Goal: Information Seeking & Learning: Check status

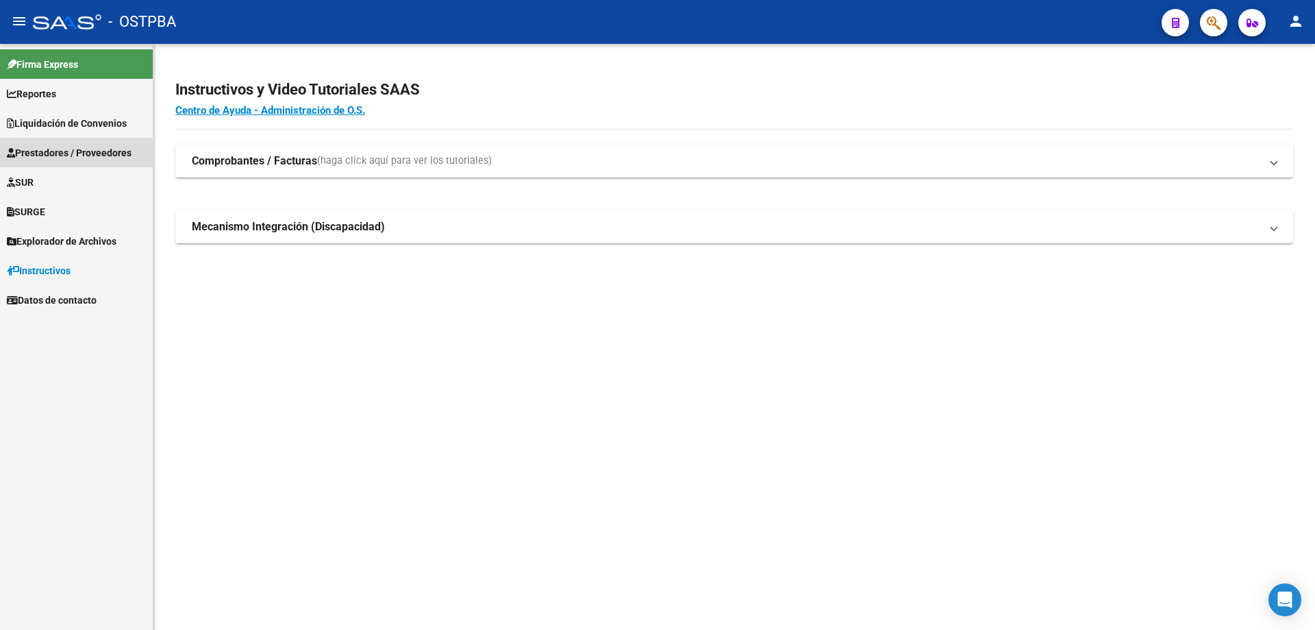
click at [63, 147] on span "Prestadores / Proveedores" at bounding box center [69, 152] width 125 height 15
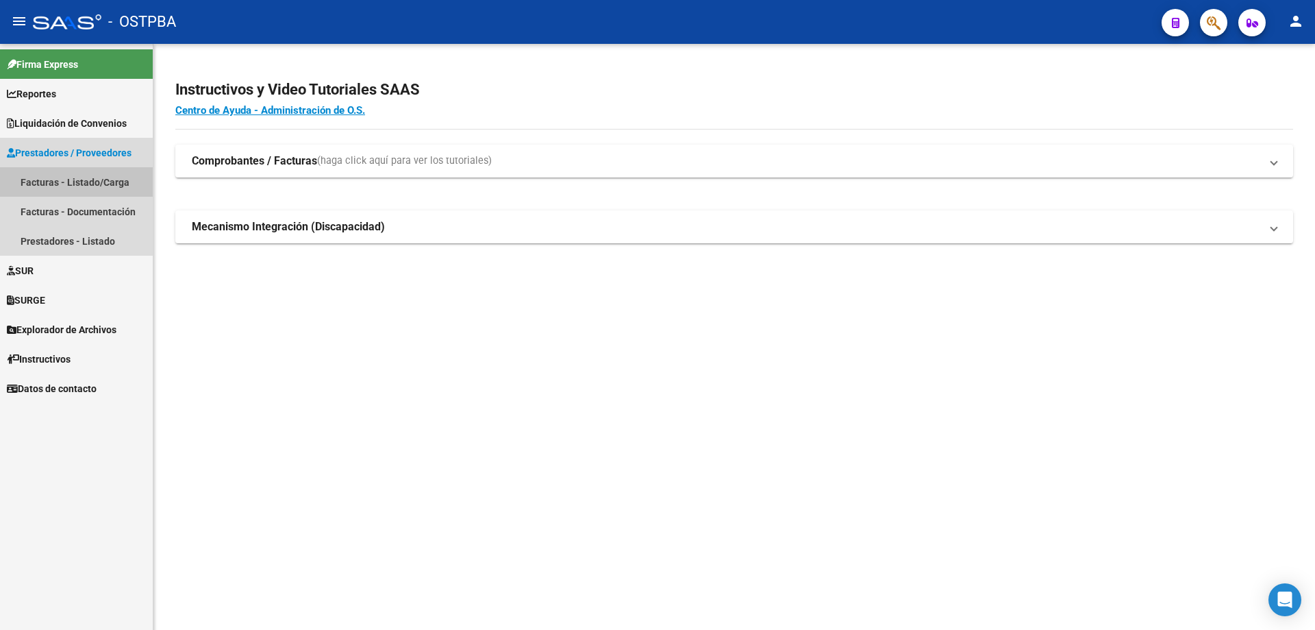
click at [71, 178] on link "Facturas - Listado/Carga" at bounding box center [76, 181] width 153 height 29
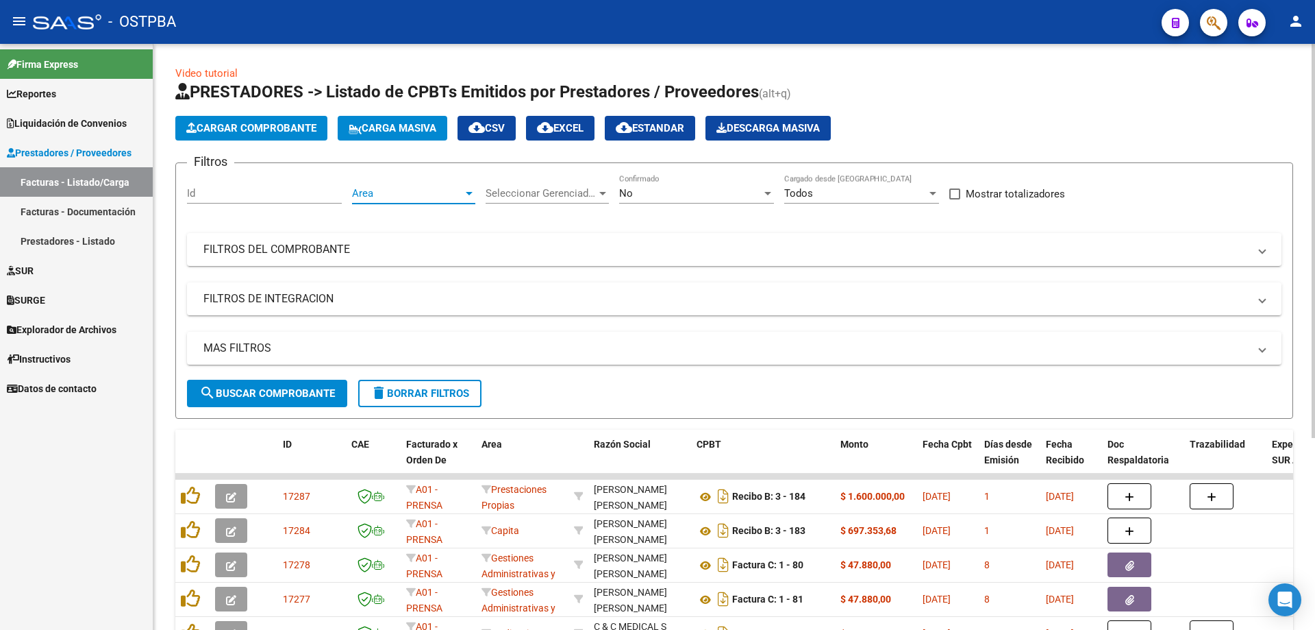
click at [470, 195] on div at bounding box center [469, 193] width 7 height 3
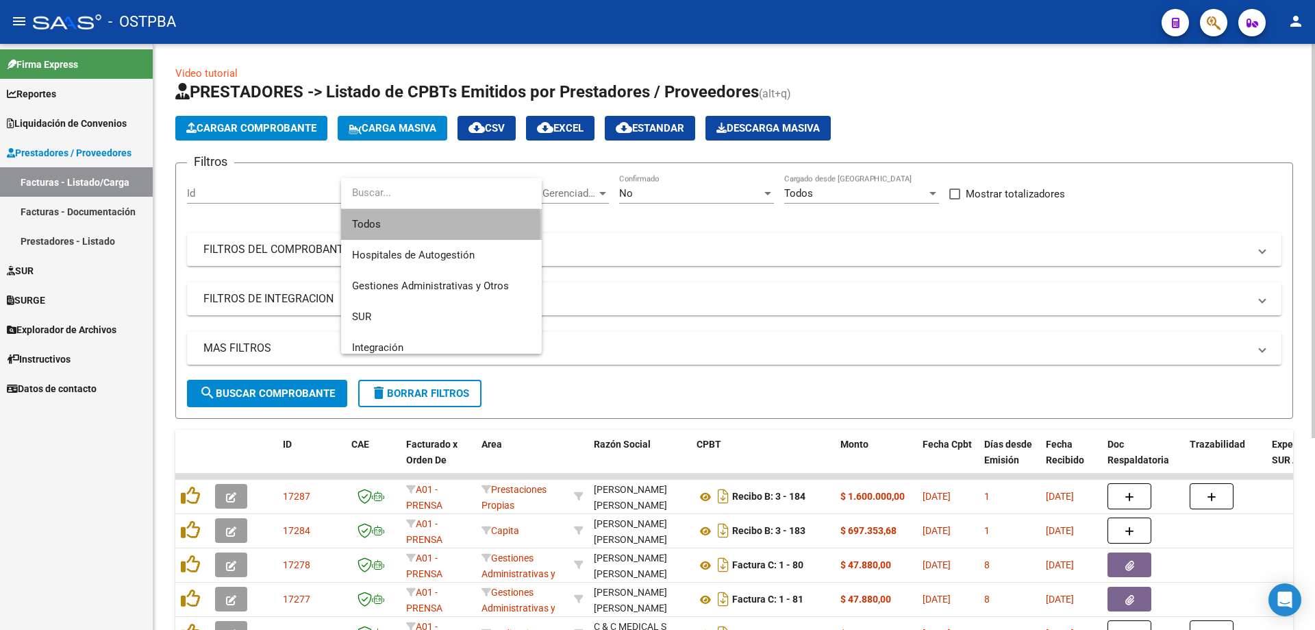
click at [363, 225] on span "Todos" at bounding box center [441, 224] width 179 height 31
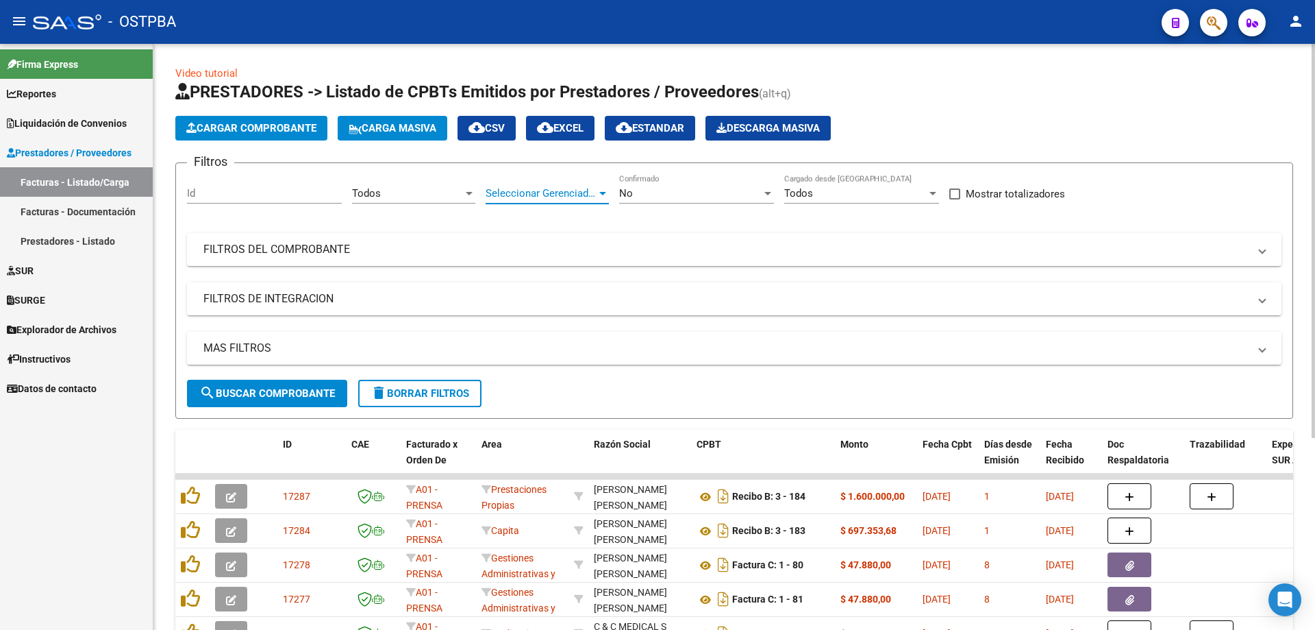
click at [603, 192] on div at bounding box center [602, 193] width 7 height 3
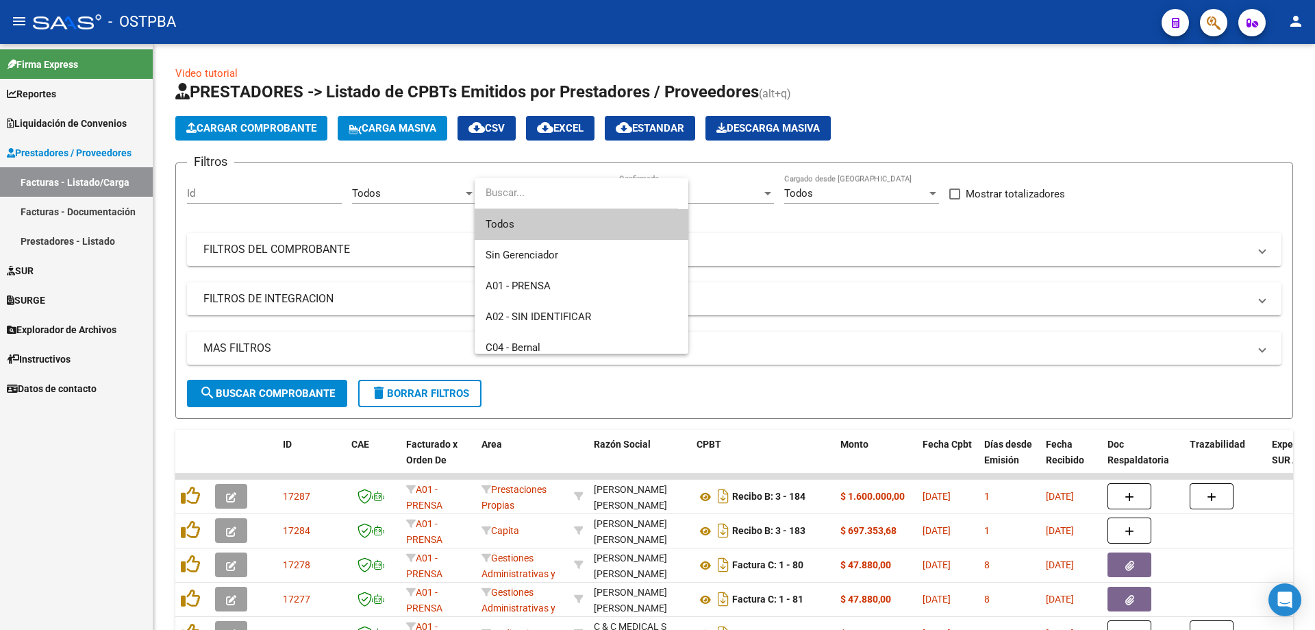
click at [501, 225] on span "Todos" at bounding box center [582, 224] width 192 height 31
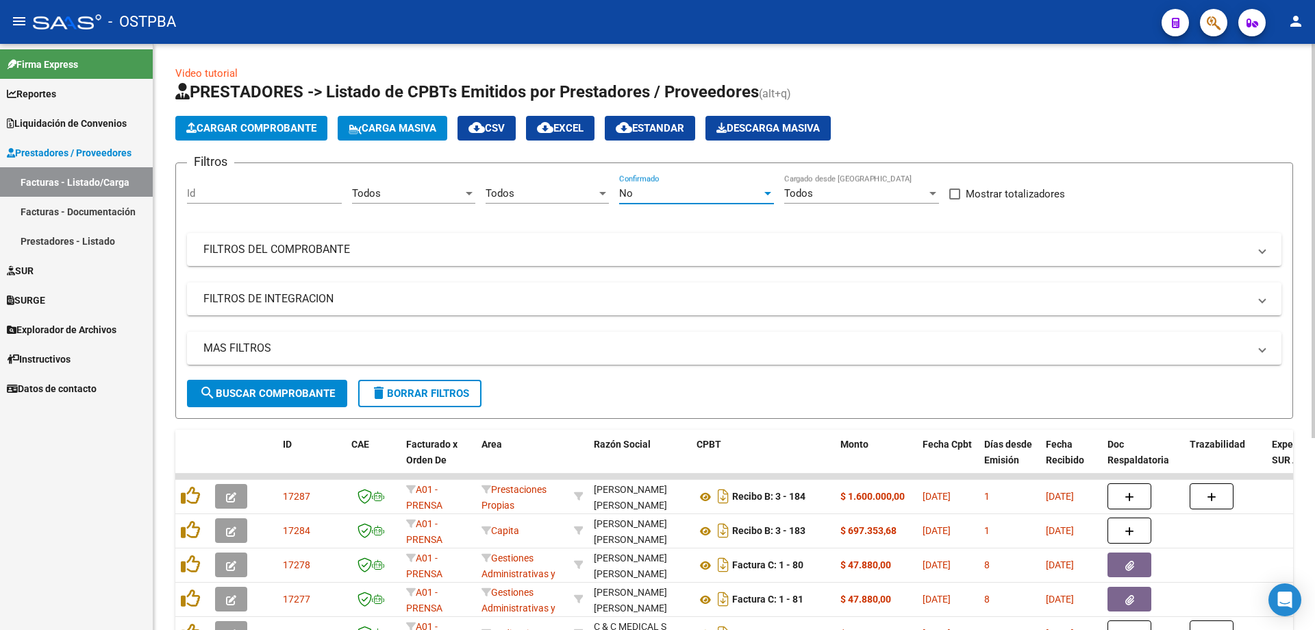
click at [769, 190] on div at bounding box center [768, 193] width 12 height 11
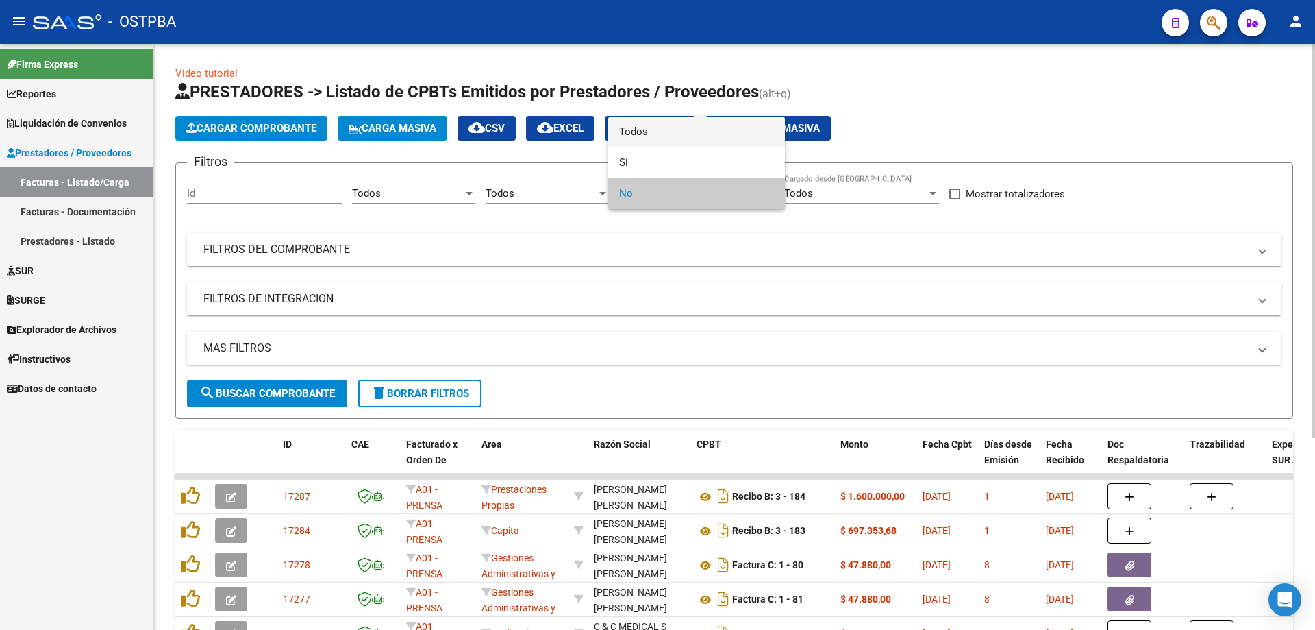
click at [637, 125] on span "Todos" at bounding box center [696, 131] width 155 height 31
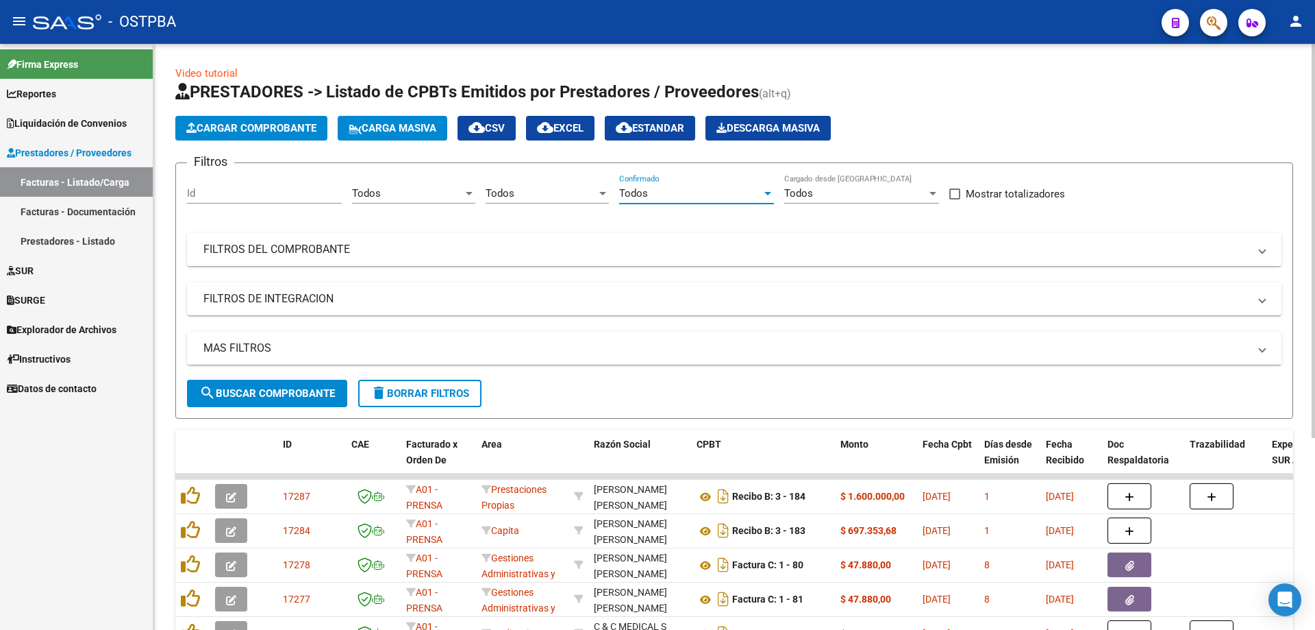
click at [263, 251] on mat-panel-title "FILTROS DEL COMPROBANTE" at bounding box center [725, 249] width 1045 height 15
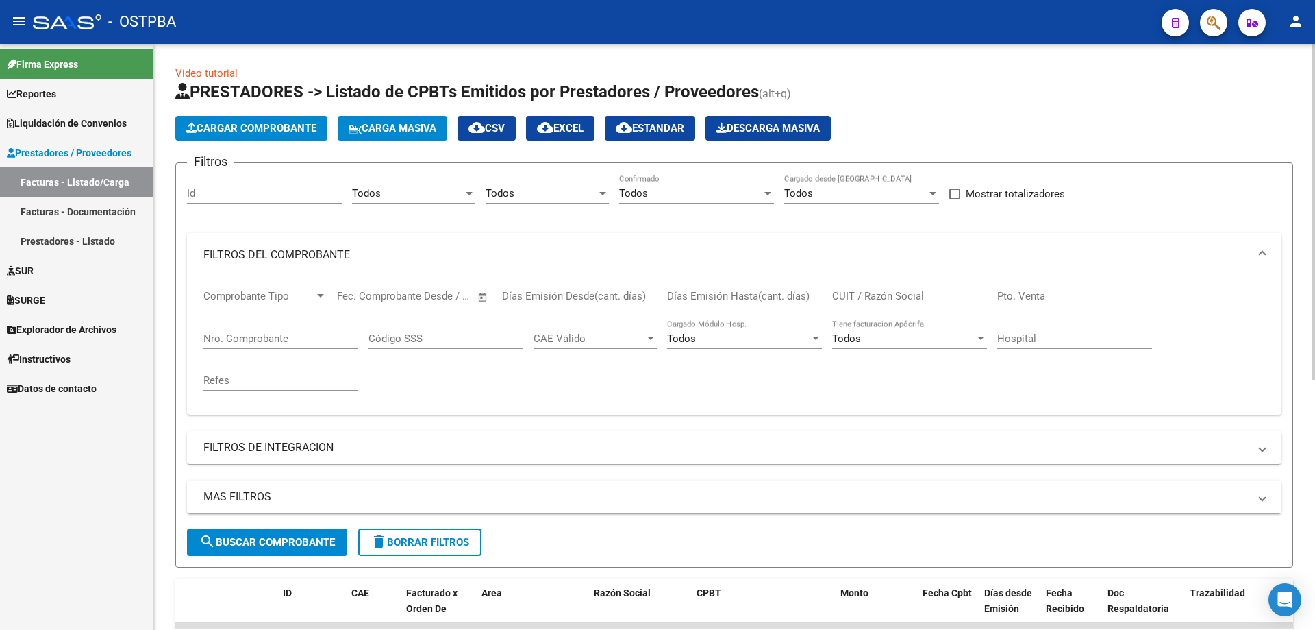
click at [258, 343] on input "Nro. Comprobante" at bounding box center [280, 338] width 155 height 12
type input "20494"
click at [245, 543] on span "search Buscar Comprobante" at bounding box center [267, 542] width 136 height 12
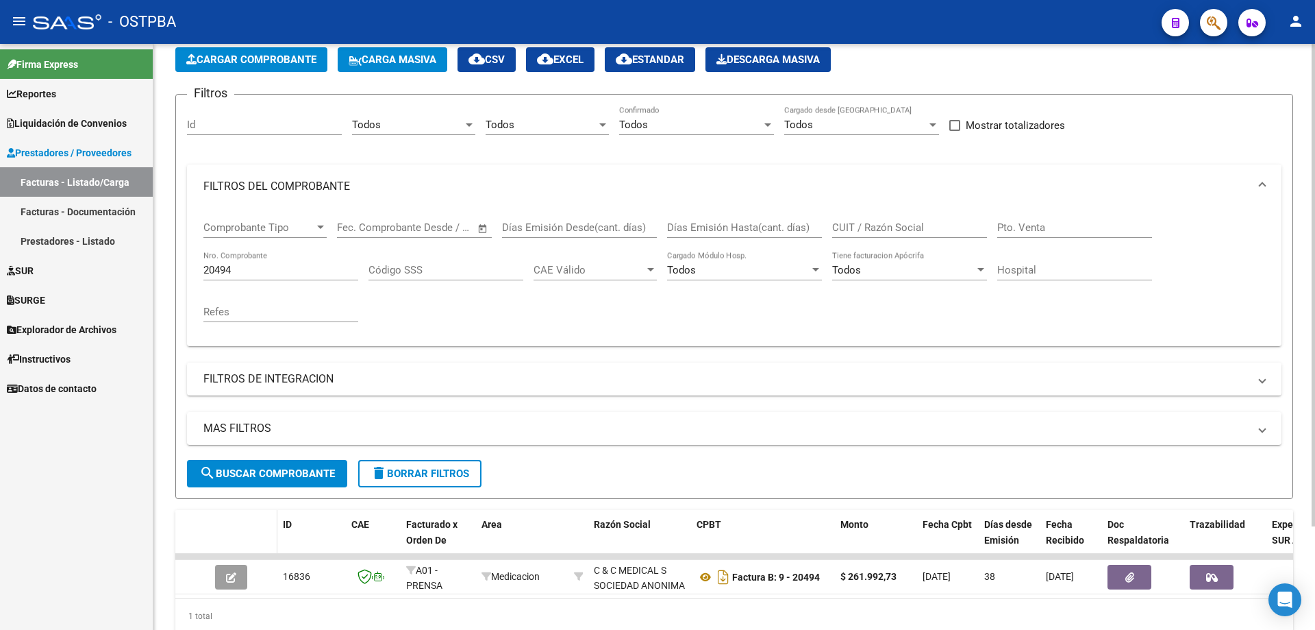
scroll to position [126, 0]
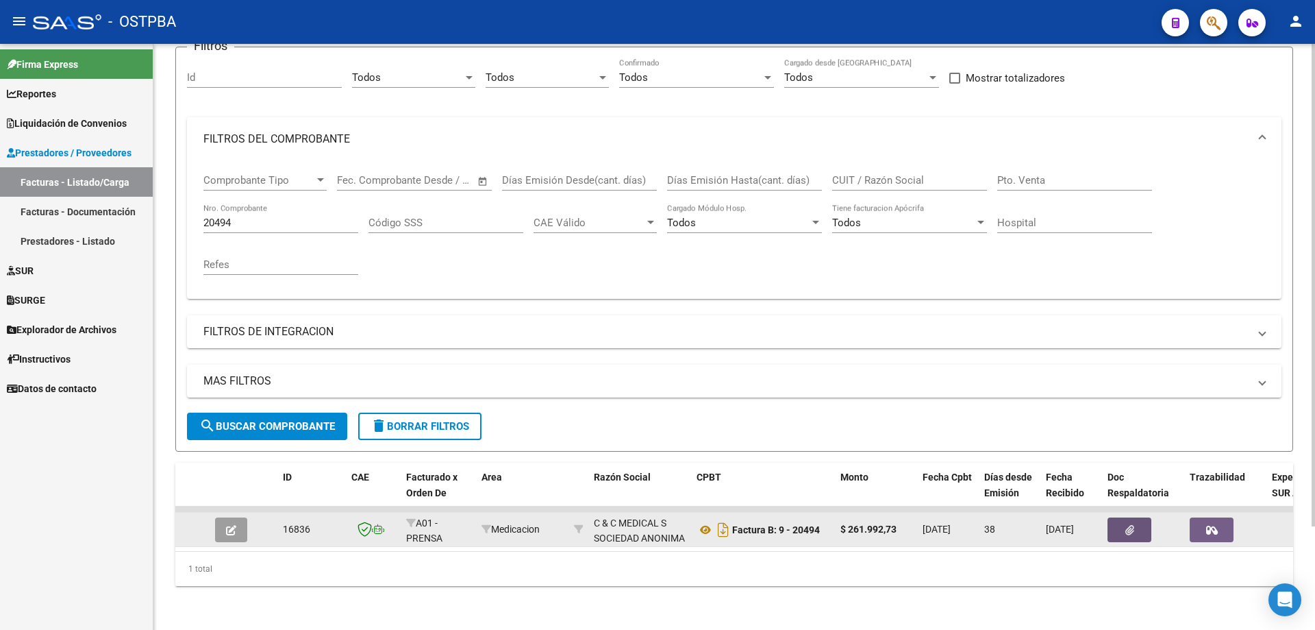
click at [1132, 525] on icon "button" at bounding box center [1129, 530] width 9 height 10
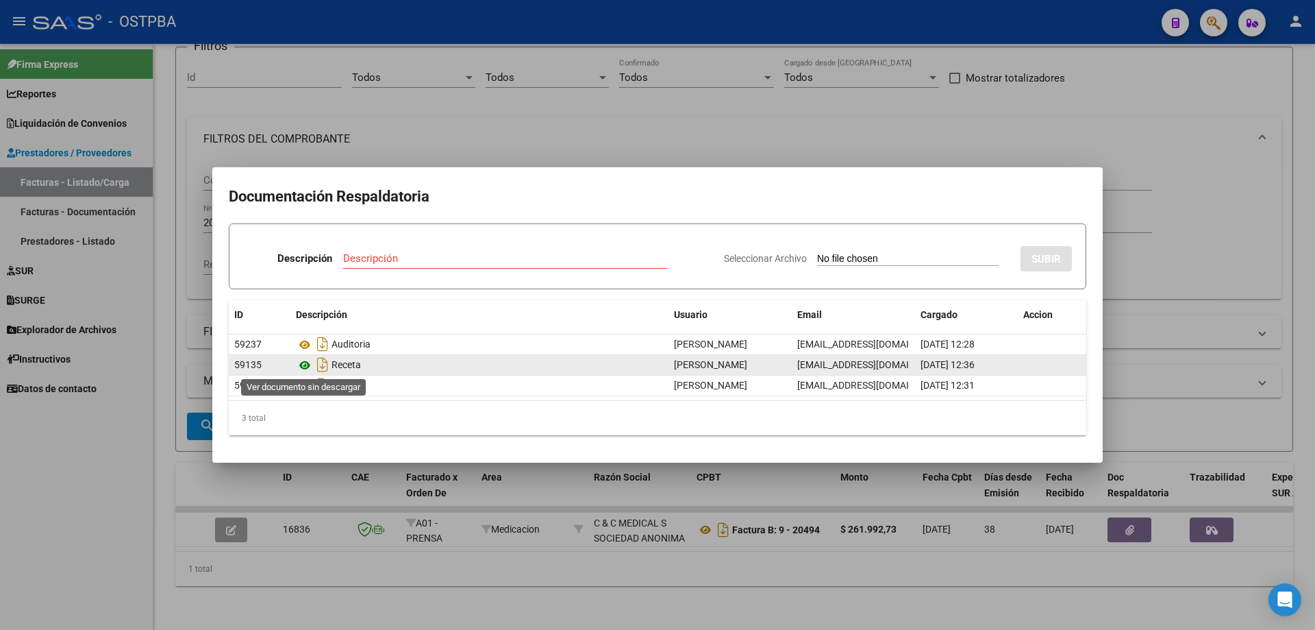
click at [303, 364] on icon at bounding box center [305, 365] width 18 height 16
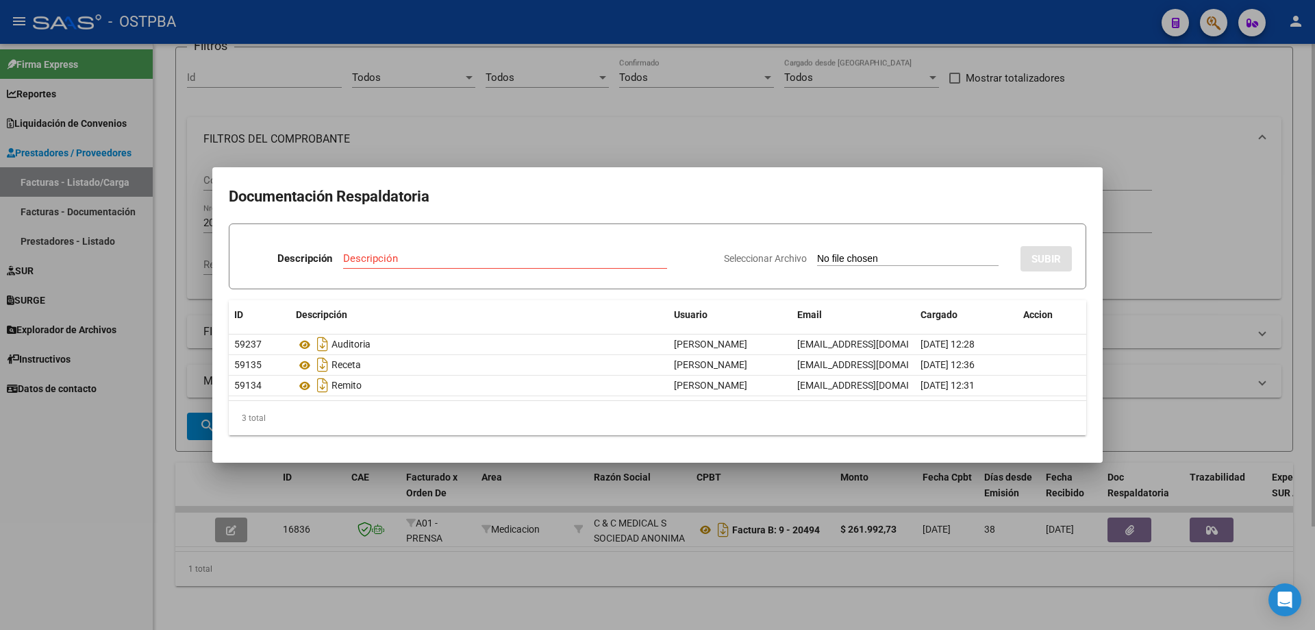
click at [707, 586] on div at bounding box center [657, 315] width 1315 height 630
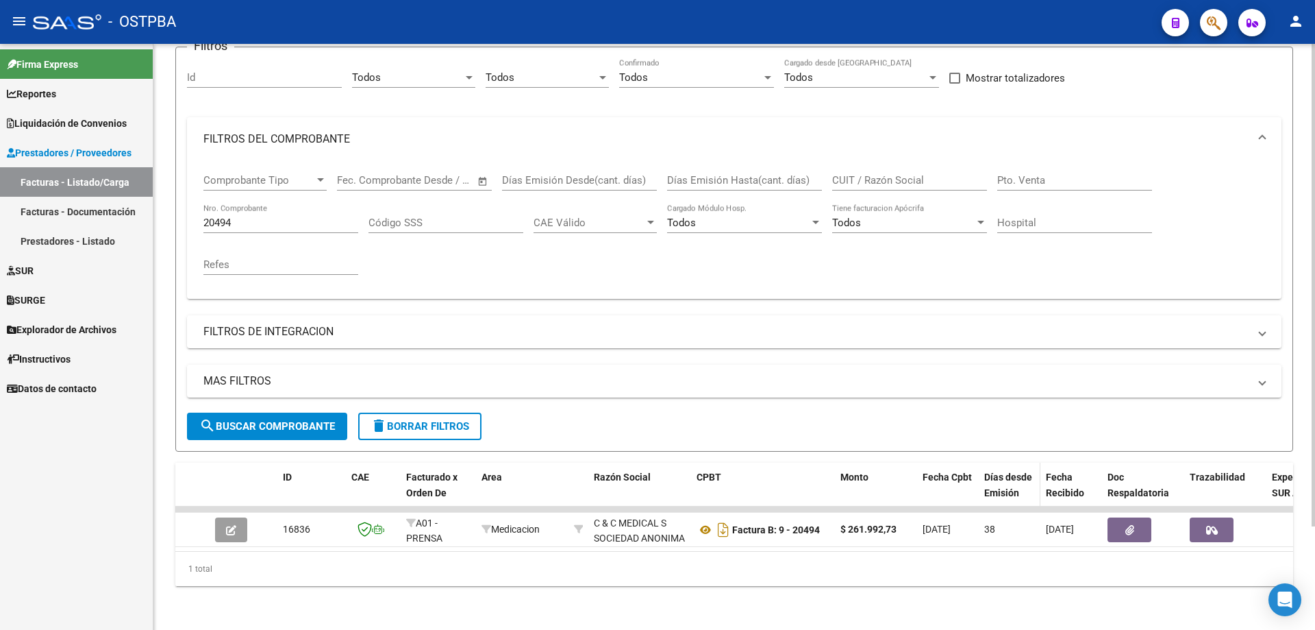
click at [1004, 473] on div "Días desde Emisión" at bounding box center [1009, 485] width 51 height 32
click at [992, 471] on span "Días desde Emisión" at bounding box center [1008, 484] width 48 height 27
click at [1120, 471] on span "Doc Respaldatoria" at bounding box center [1139, 484] width 62 height 27
click at [1004, 475] on span "Días desde Emisión" at bounding box center [1008, 484] width 48 height 27
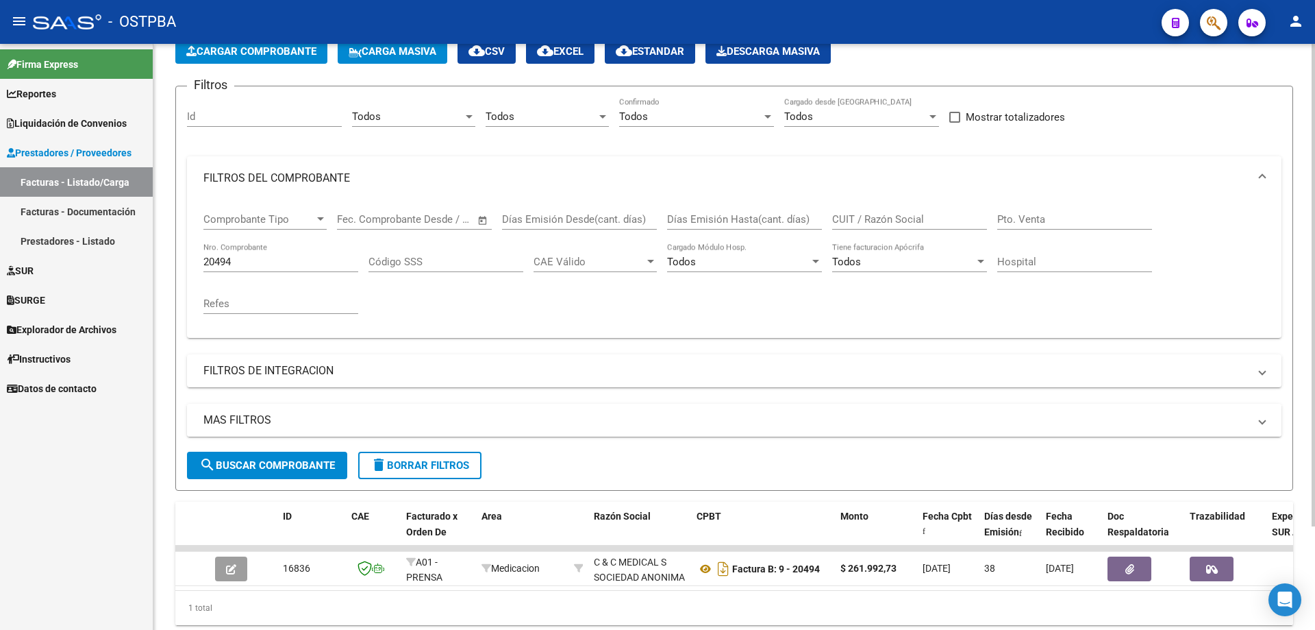
scroll to position [0, 0]
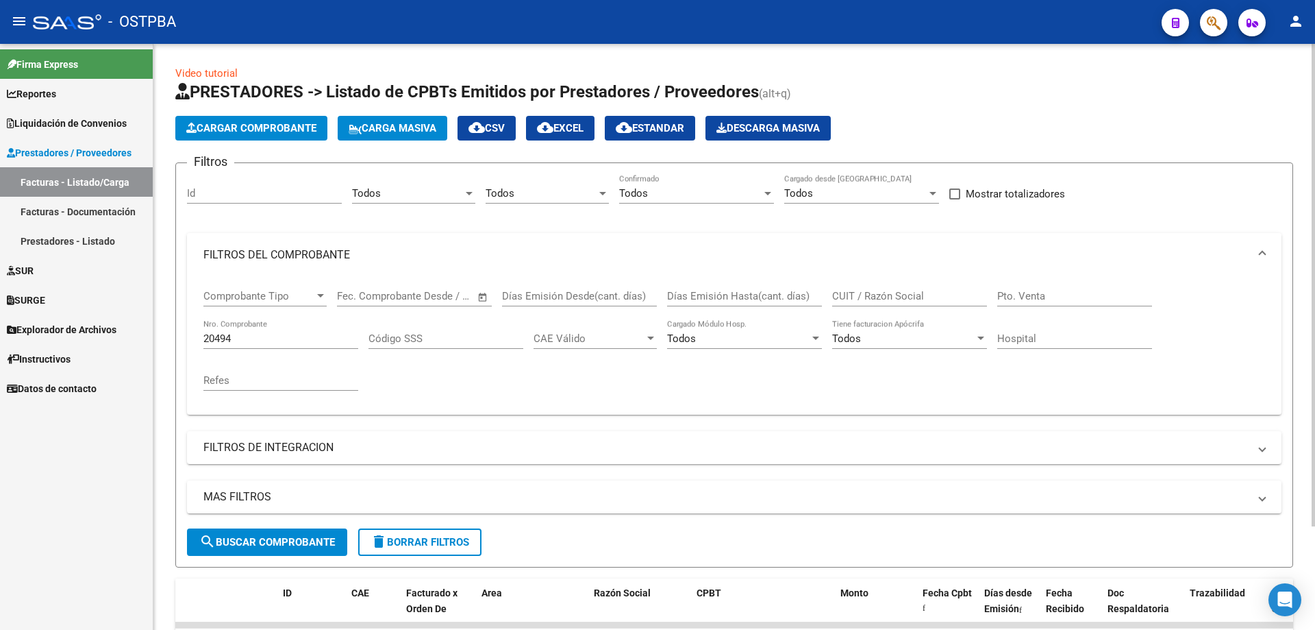
click at [1262, 252] on span at bounding box center [1262, 254] width 5 height 15
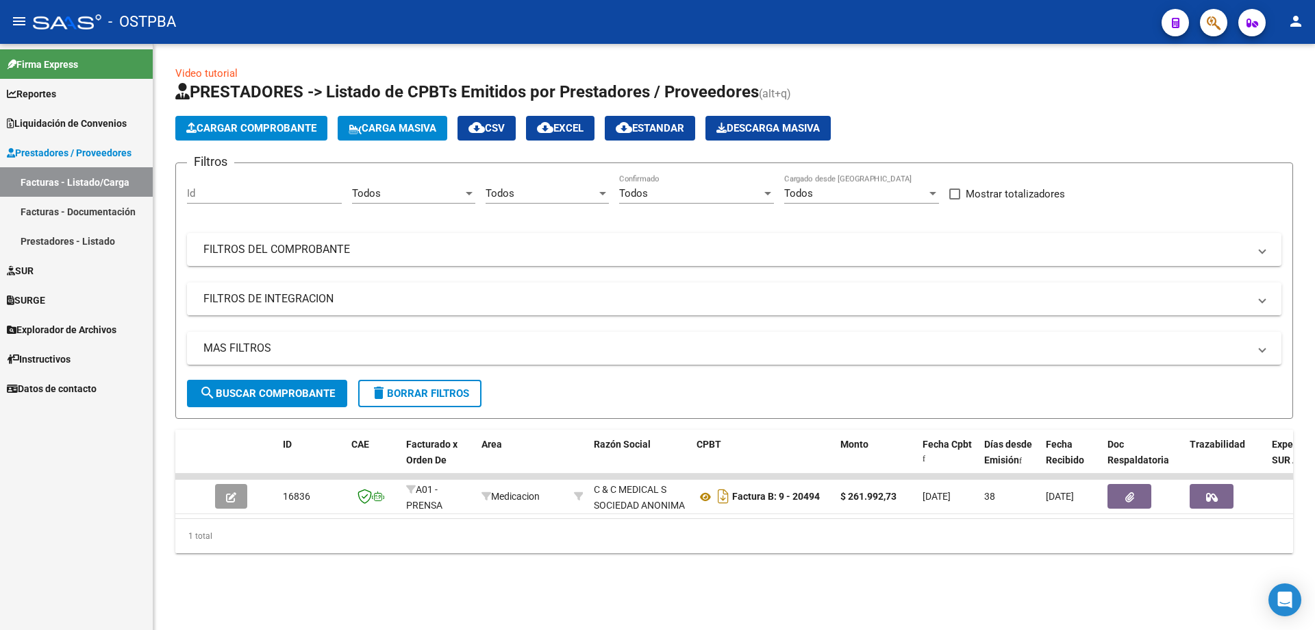
click at [1262, 302] on span at bounding box center [1262, 298] width 5 height 15
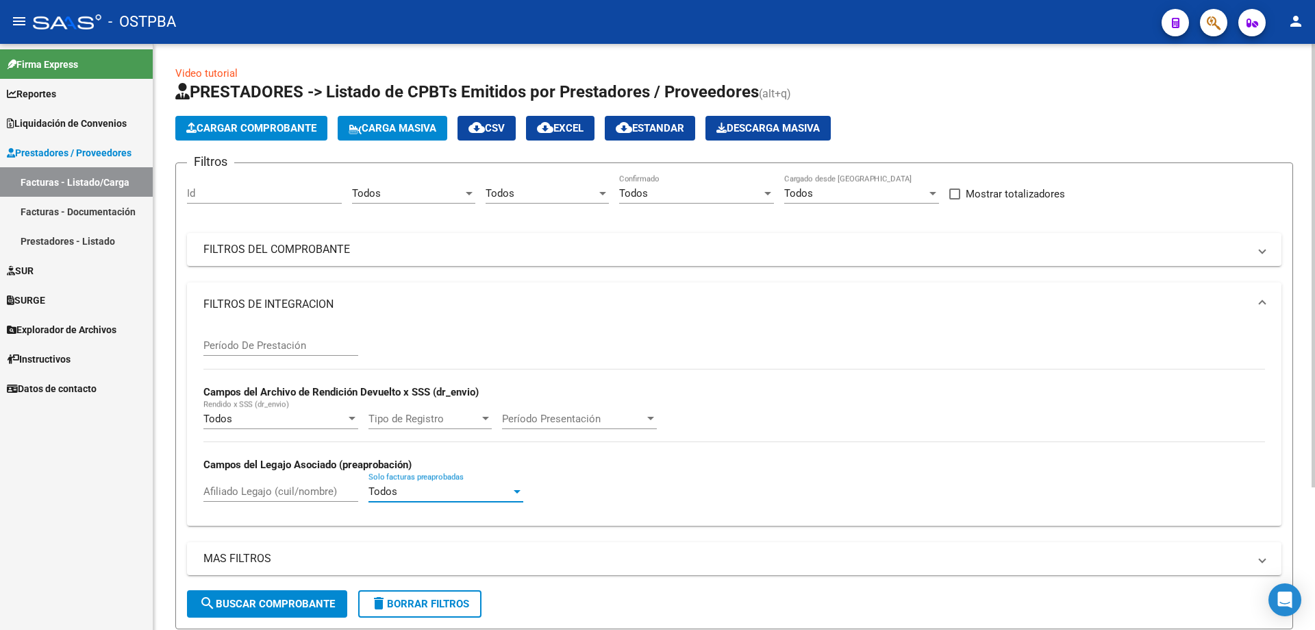
click at [519, 490] on div at bounding box center [517, 491] width 7 height 3
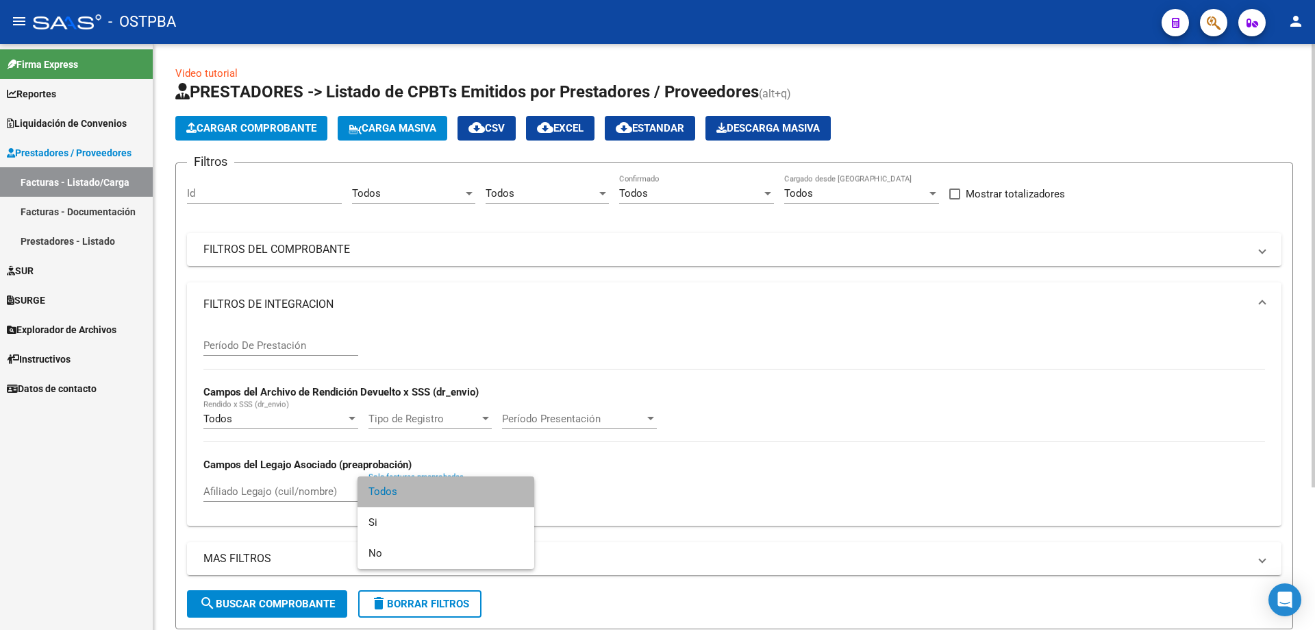
click at [519, 490] on span "Todos" at bounding box center [446, 491] width 155 height 31
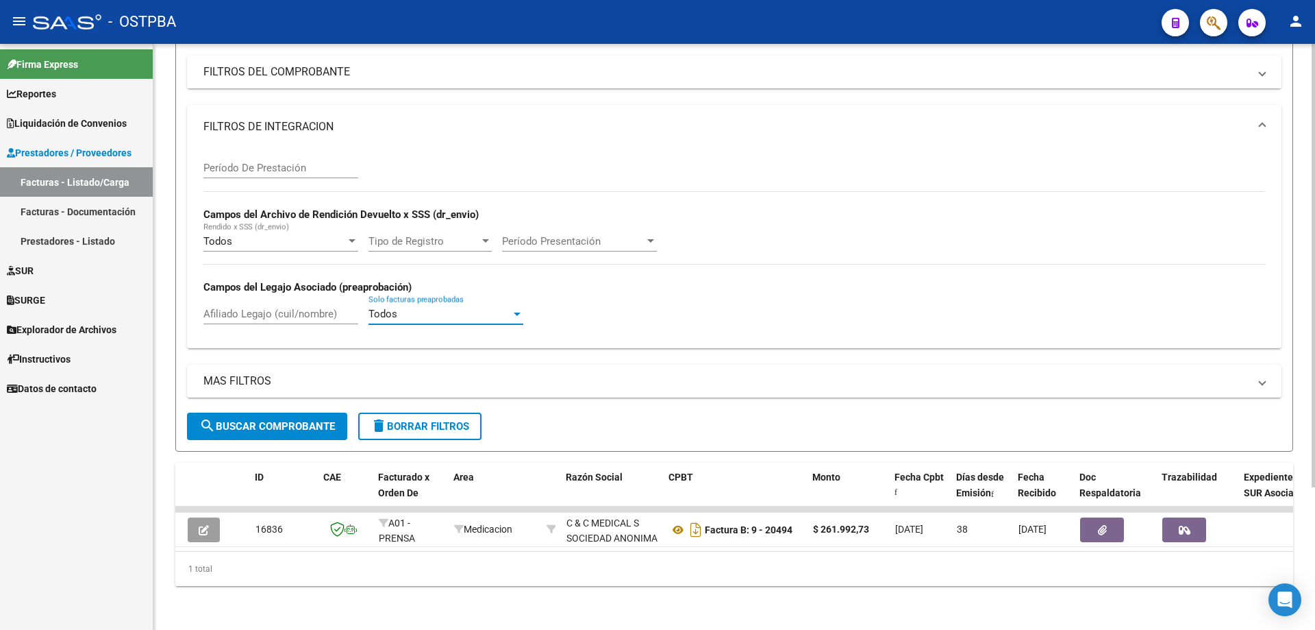
scroll to position [0, 55]
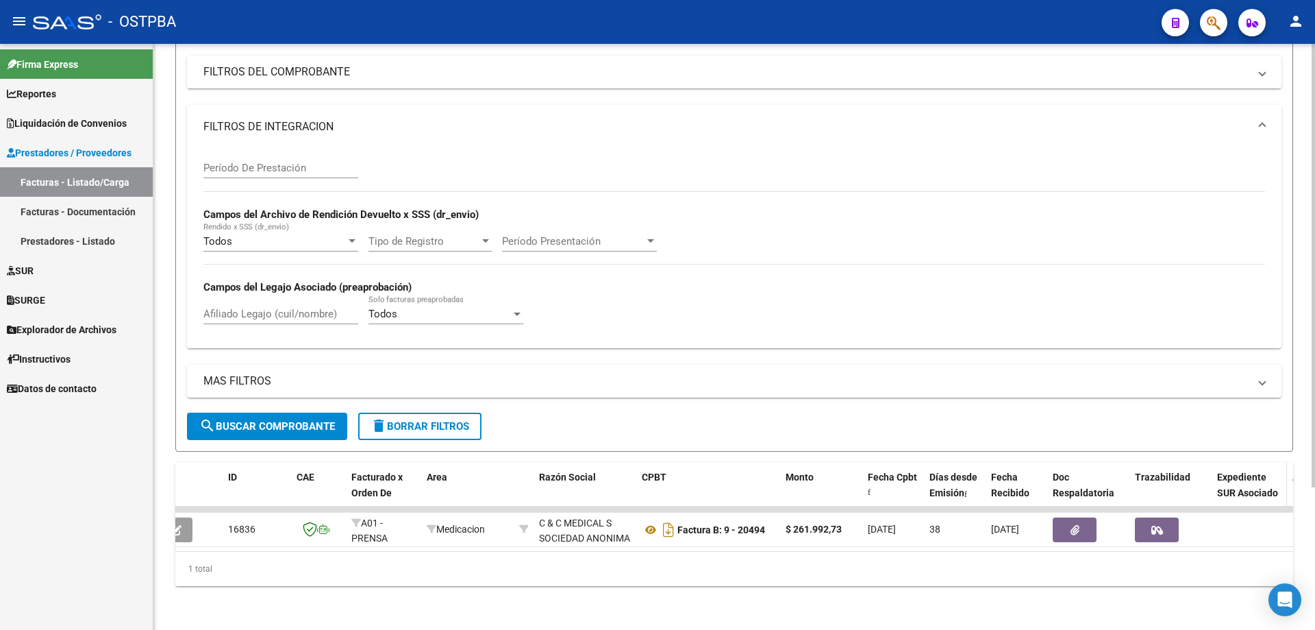
click at [1230, 479] on span "Expediente SUR Asociado" at bounding box center [1247, 484] width 61 height 27
click at [1228, 480] on span "Expediente SUR Asociado" at bounding box center [1247, 484] width 61 height 27
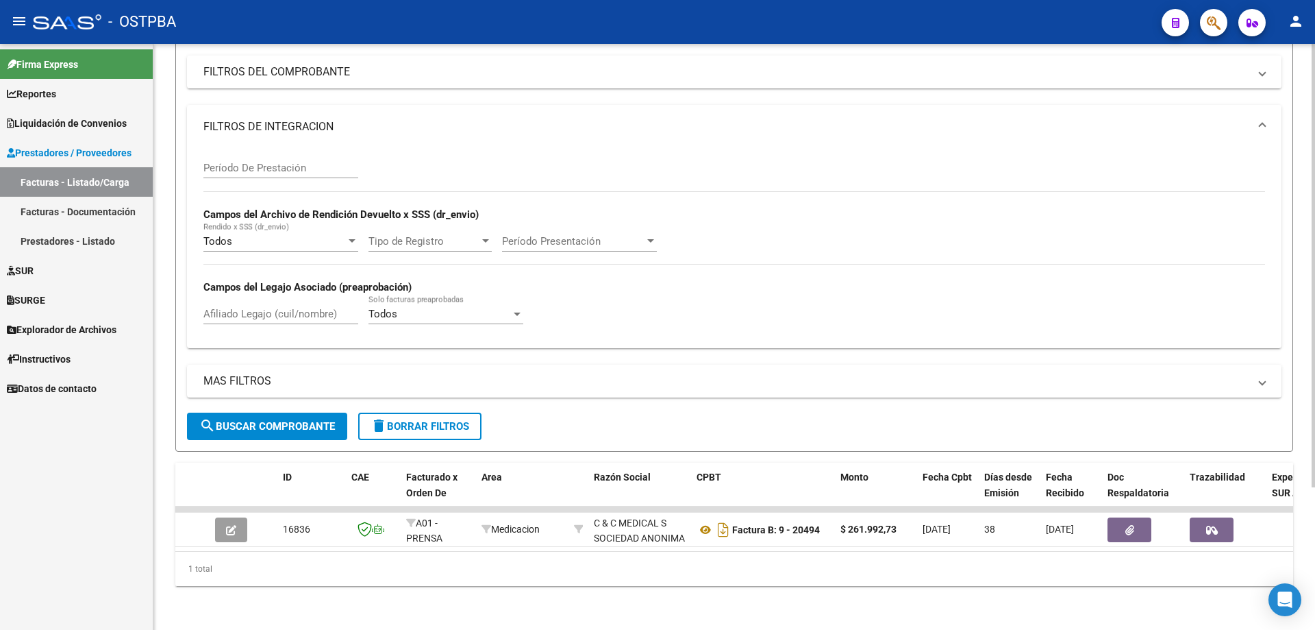
scroll to position [0, 0]
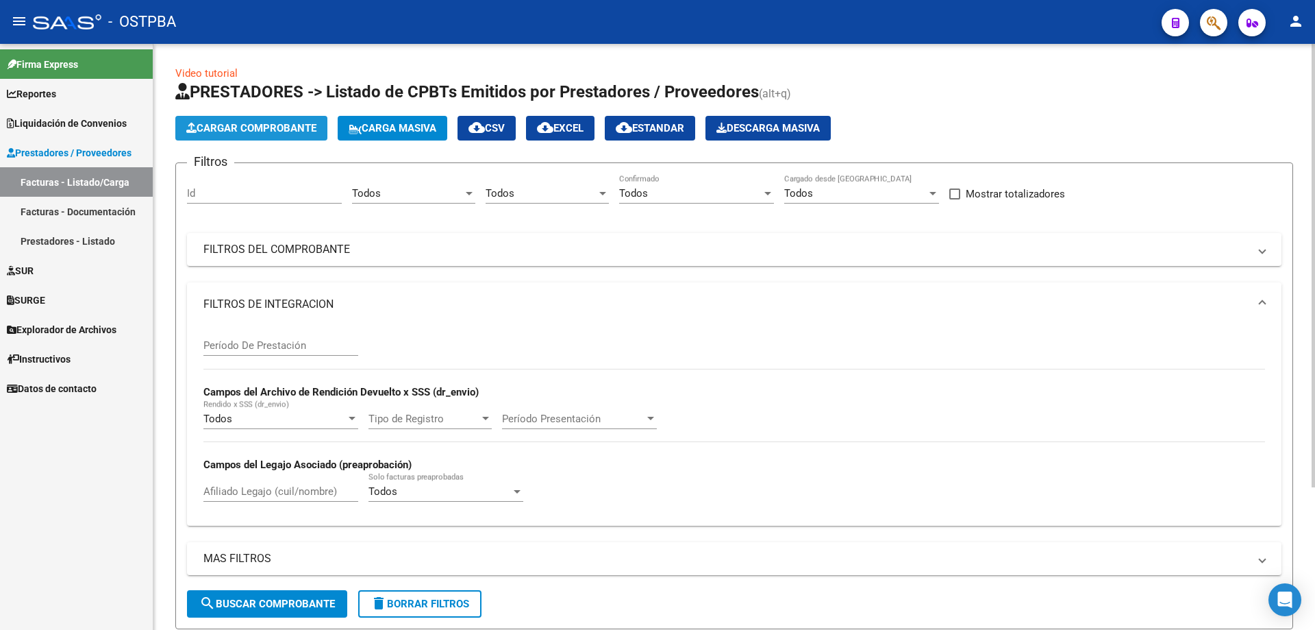
click at [229, 123] on span "Cargar Comprobante" at bounding box center [251, 128] width 130 height 12
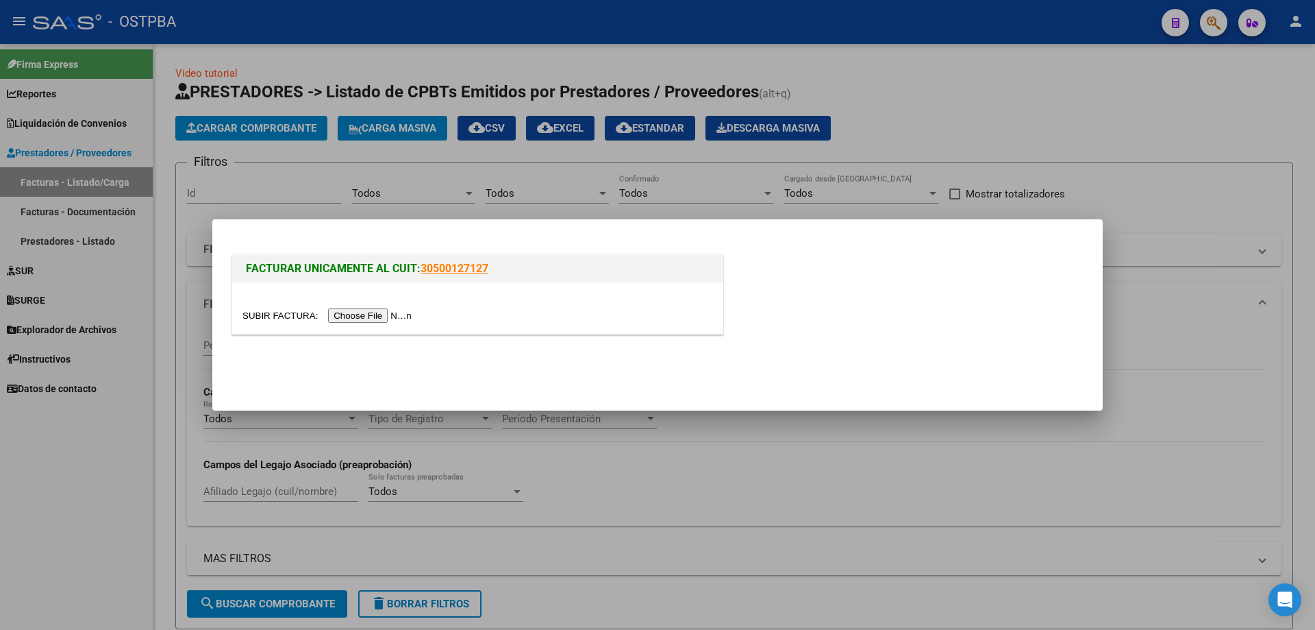
click at [705, 539] on div at bounding box center [657, 315] width 1315 height 630
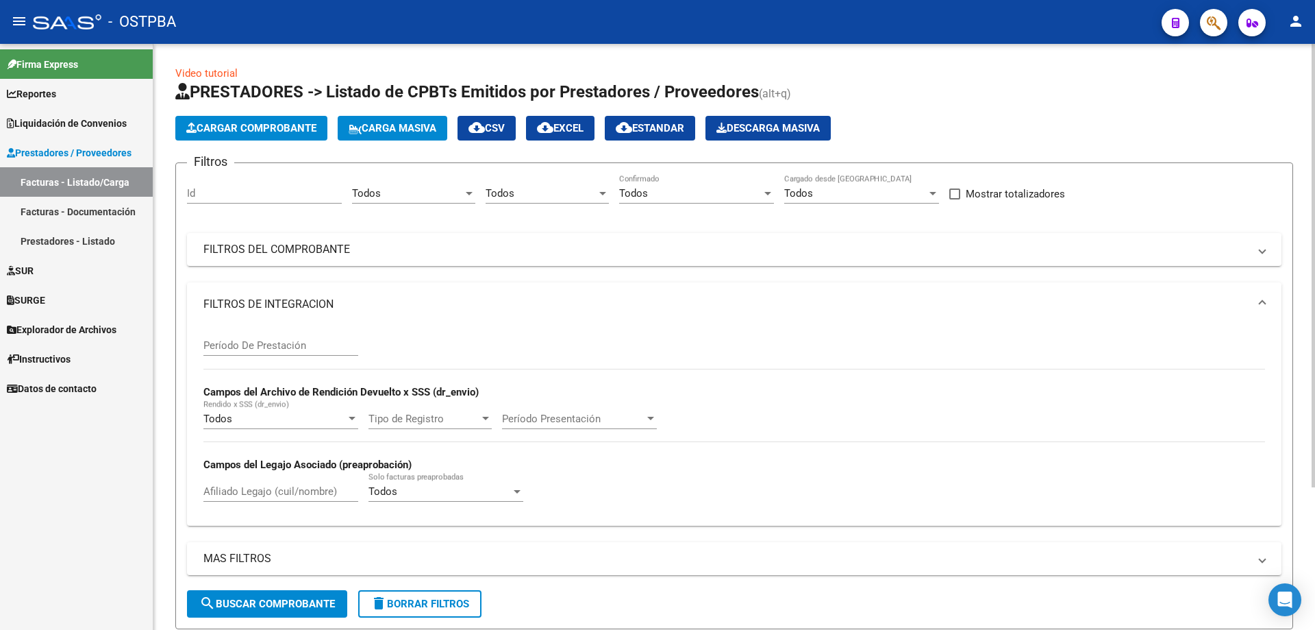
click at [390, 123] on span "Carga Masiva" at bounding box center [393, 128] width 88 height 12
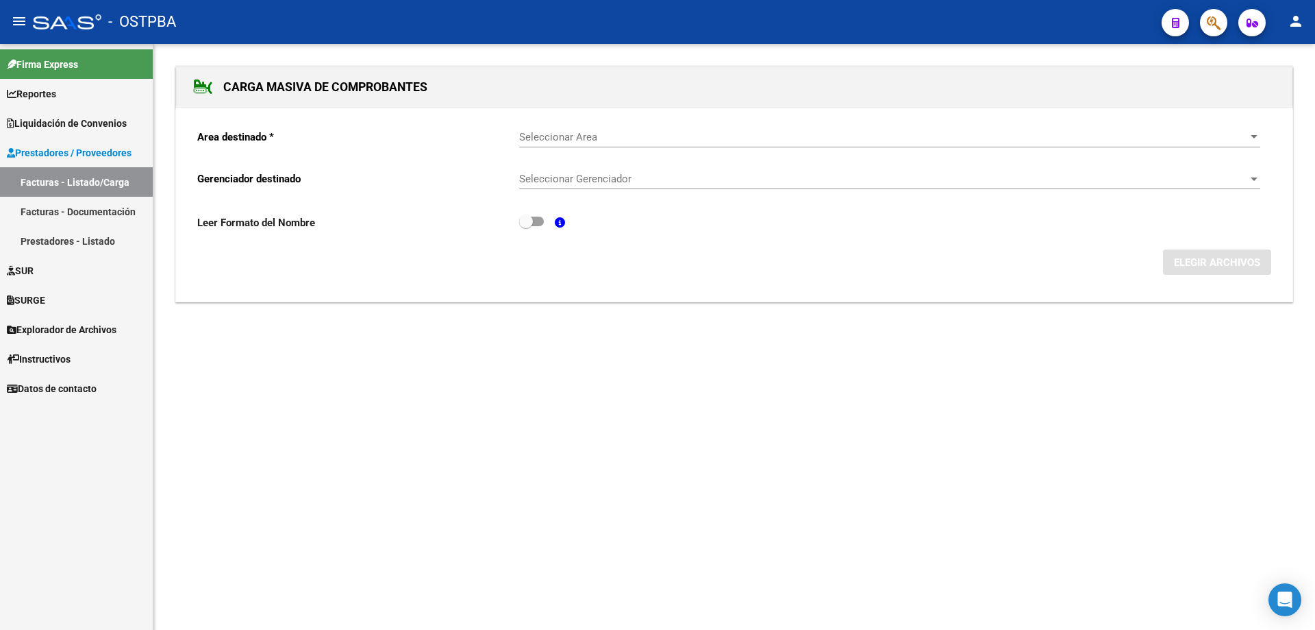
click at [784, 602] on mat-sidenav-content "CARGA MASIVA DE COMPROBANTES Area destinado * Seleccionar Area Seleccionar Area…" at bounding box center [734, 337] width 1162 height 586
click at [82, 411] on div "Firma Express Reportes SUR Expedientes Internos Movimiento de Expte. SSS Liquid…" at bounding box center [76, 337] width 153 height 586
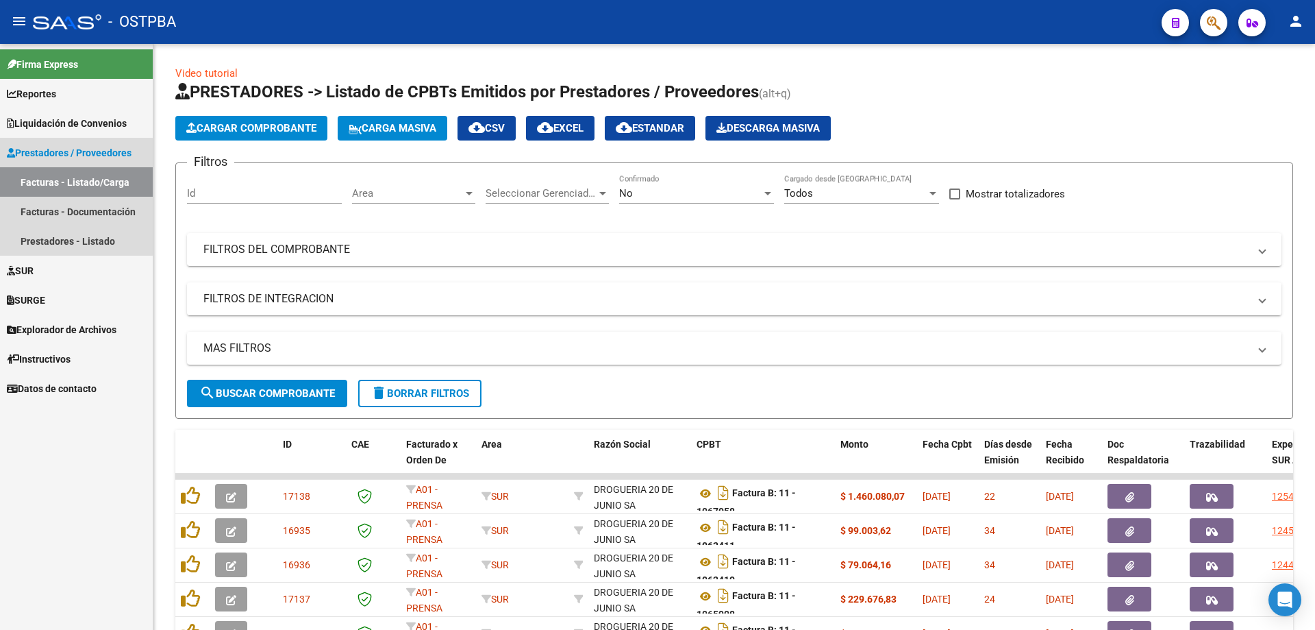
click at [52, 177] on link "Facturas - Listado/Carga" at bounding box center [76, 181] width 153 height 29
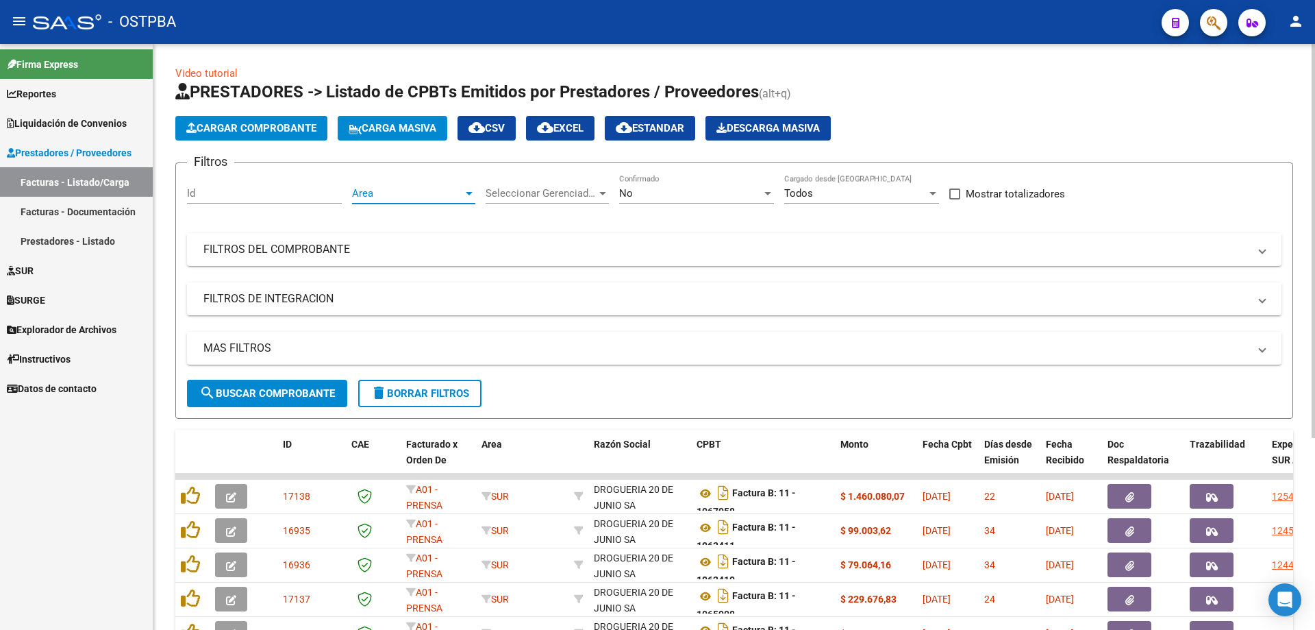
click at [471, 195] on div at bounding box center [469, 193] width 12 height 11
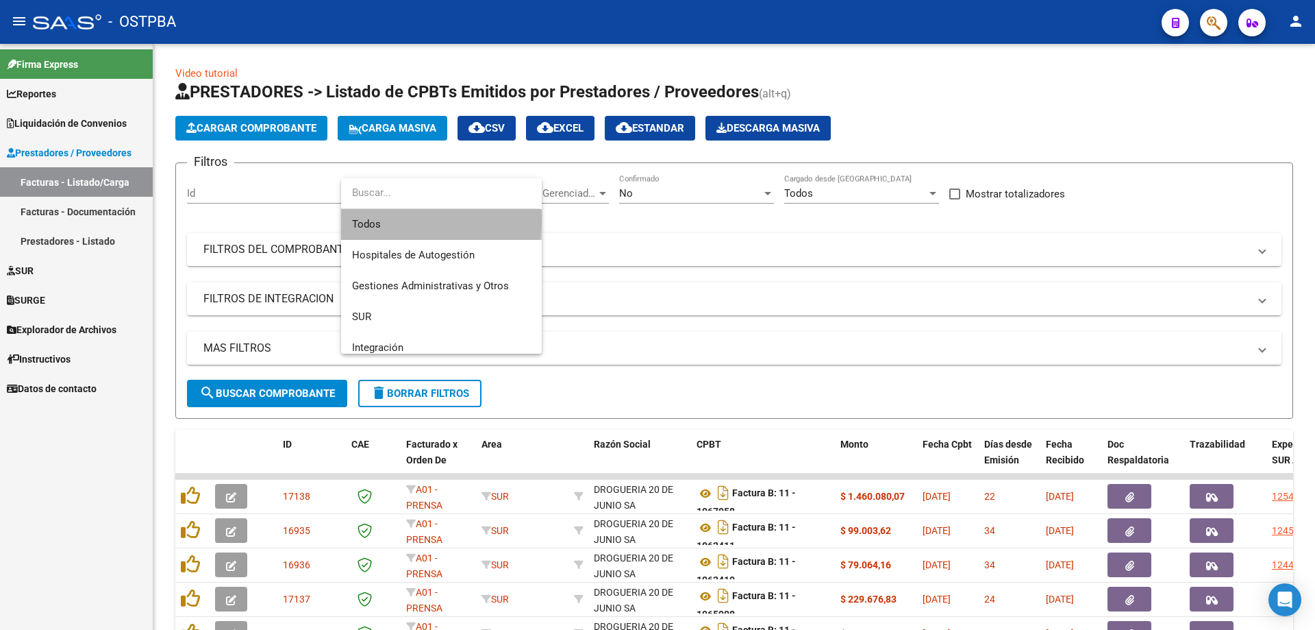
click at [397, 217] on span "Todos" at bounding box center [441, 224] width 179 height 31
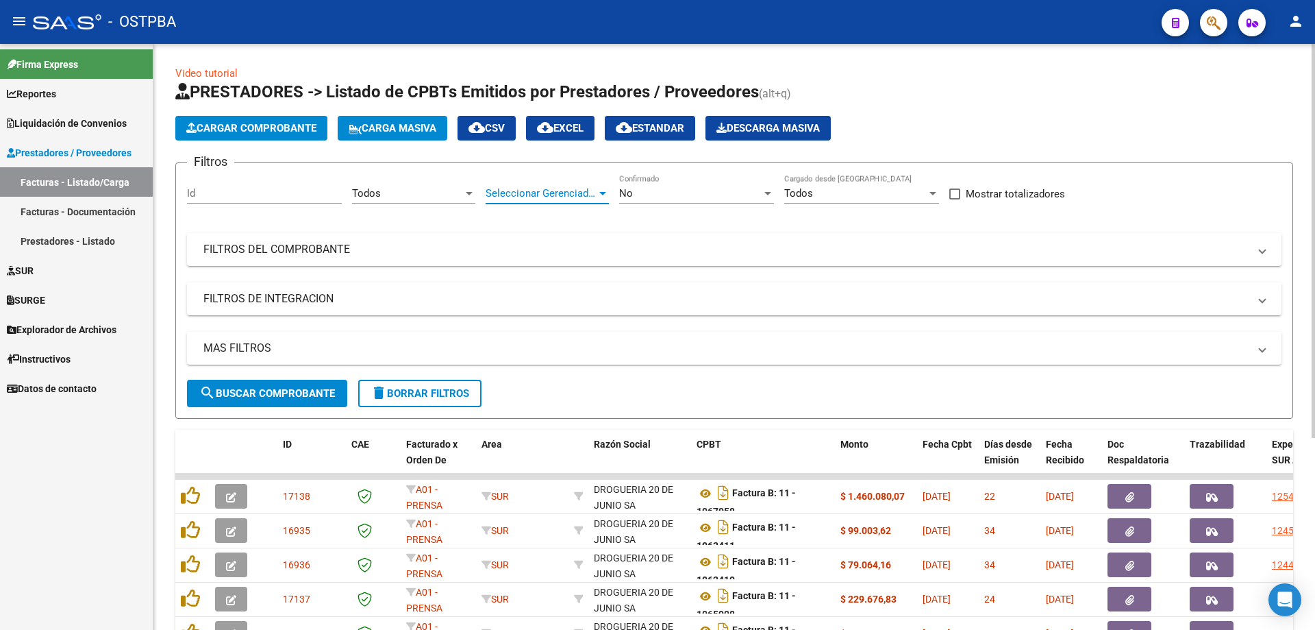
click at [606, 192] on div at bounding box center [602, 193] width 7 height 3
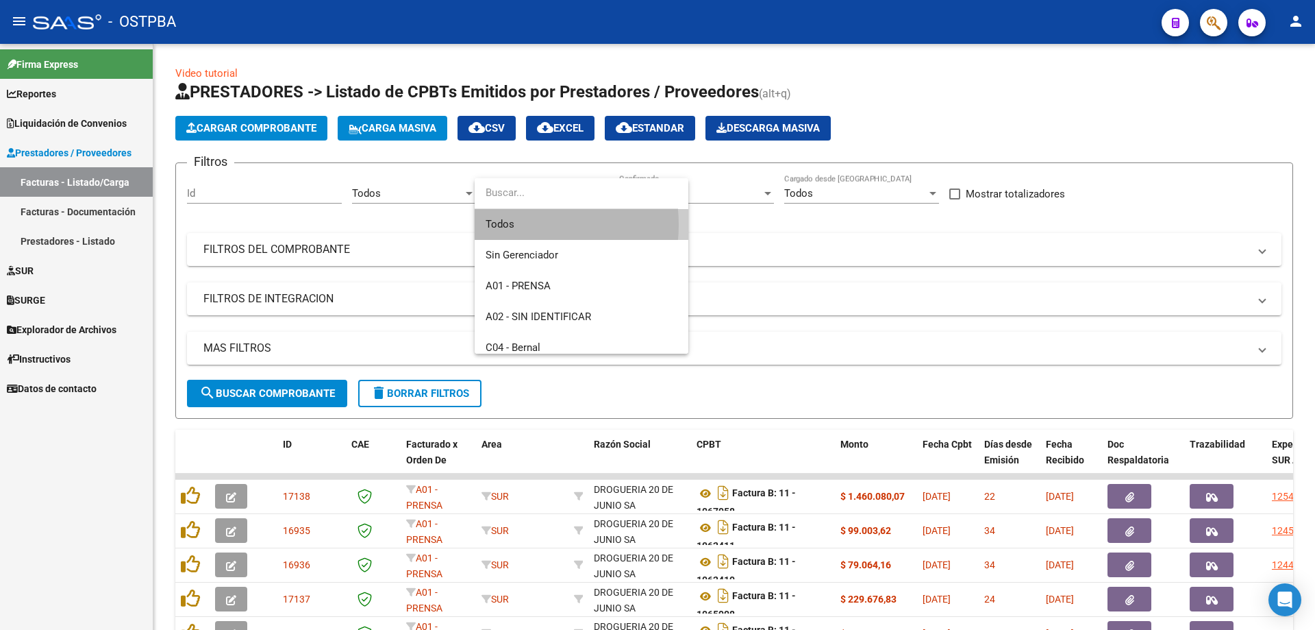
click at [514, 224] on span "Todos" at bounding box center [582, 224] width 192 height 31
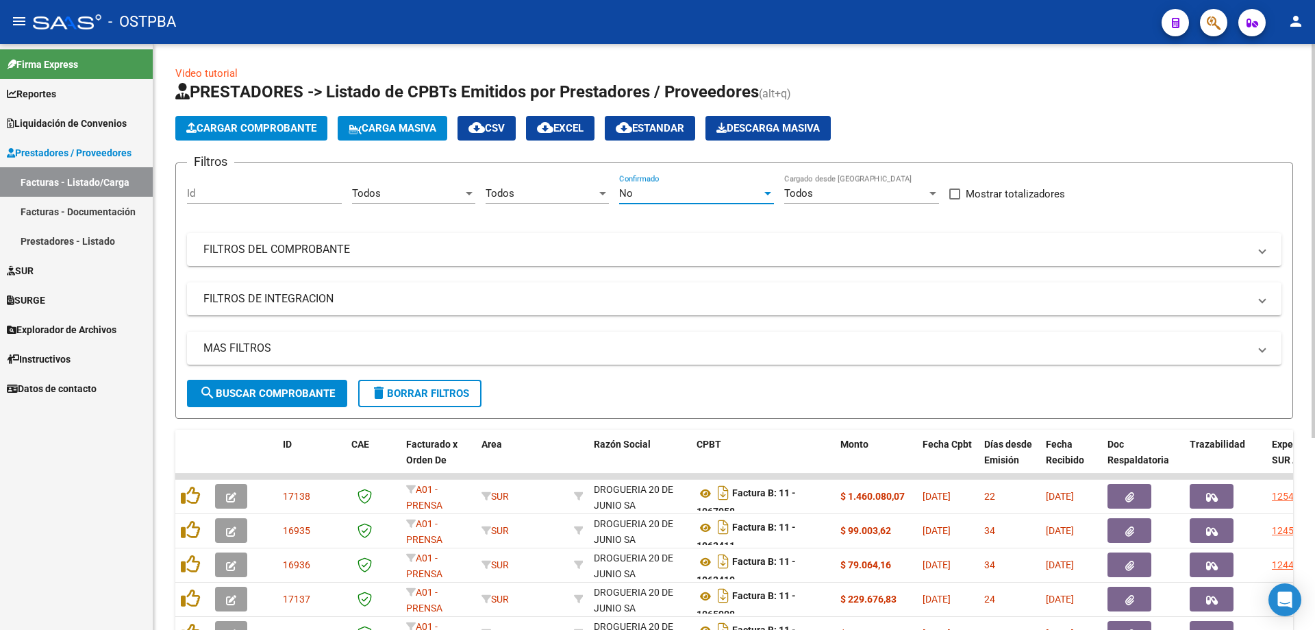
click at [765, 190] on div at bounding box center [768, 193] width 12 height 11
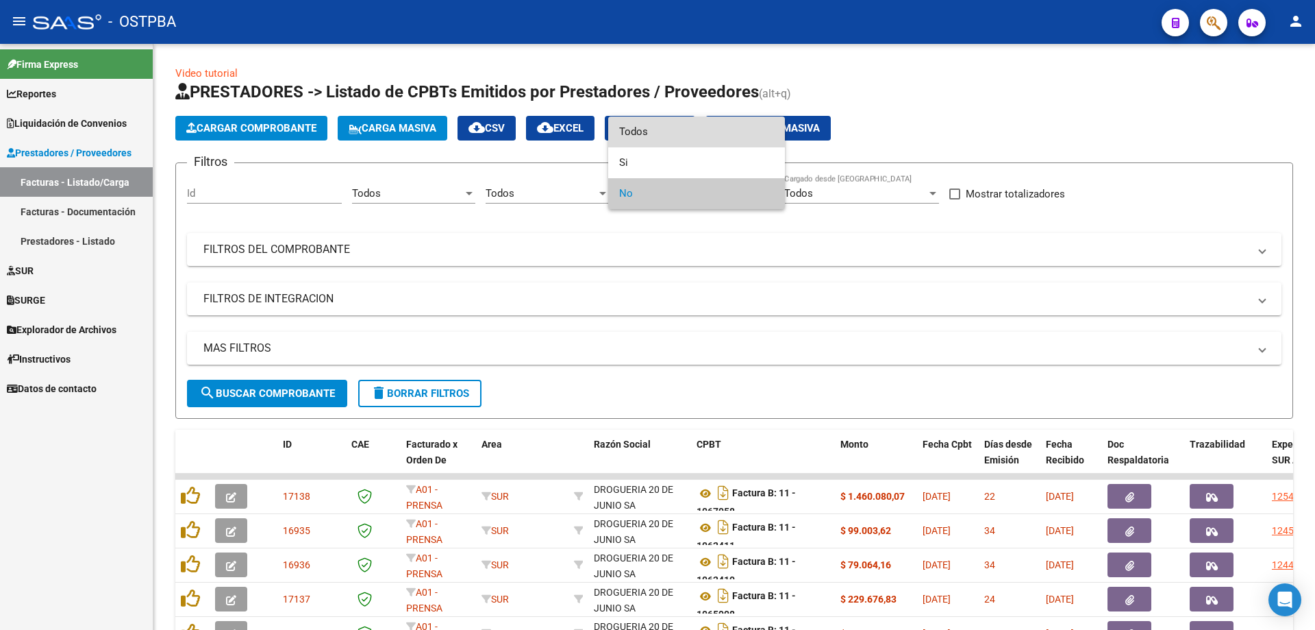
click at [620, 129] on span "Todos" at bounding box center [696, 131] width 155 height 31
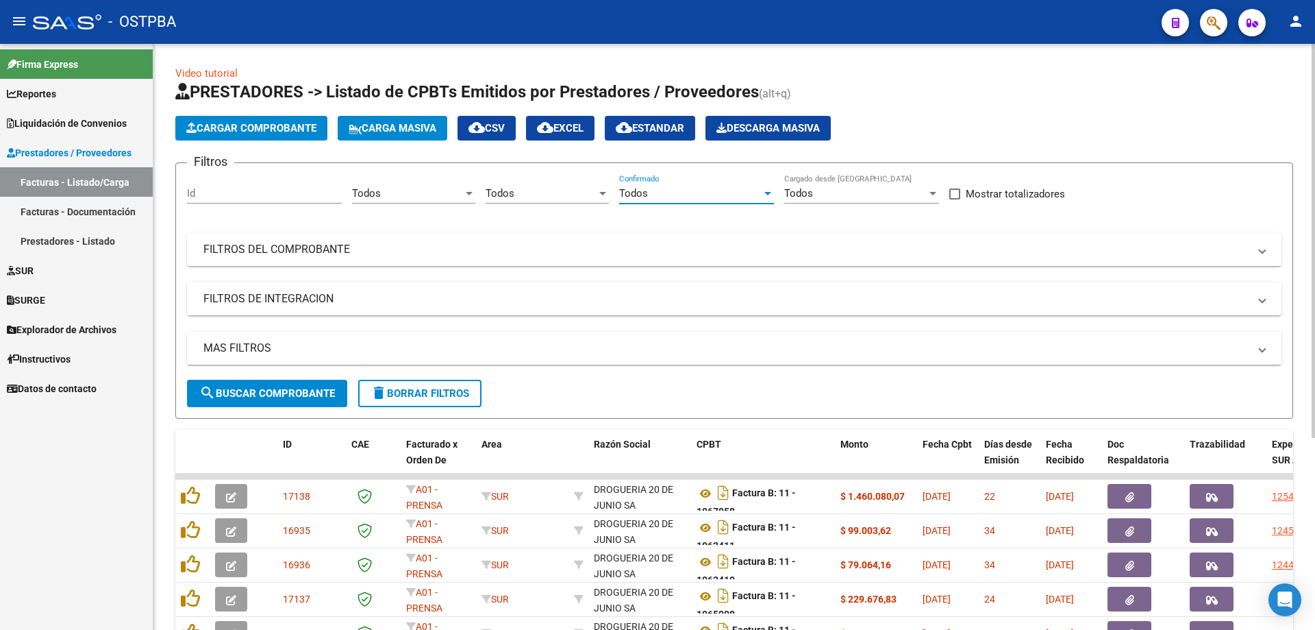
click at [265, 251] on mat-panel-title "FILTROS DEL COMPROBANTE" at bounding box center [725, 249] width 1045 height 15
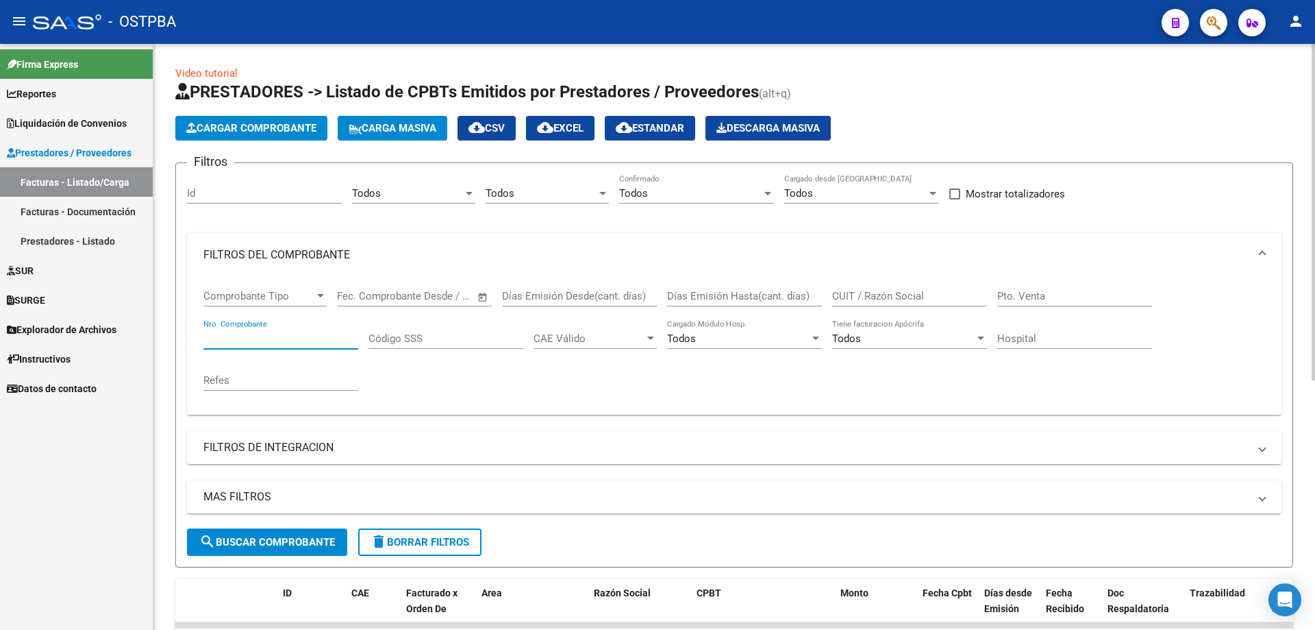
click at [238, 340] on input "Nro. Comprobante" at bounding box center [280, 338] width 155 height 12
click at [266, 540] on span "search Buscar Comprobante" at bounding box center [267, 542] width 136 height 12
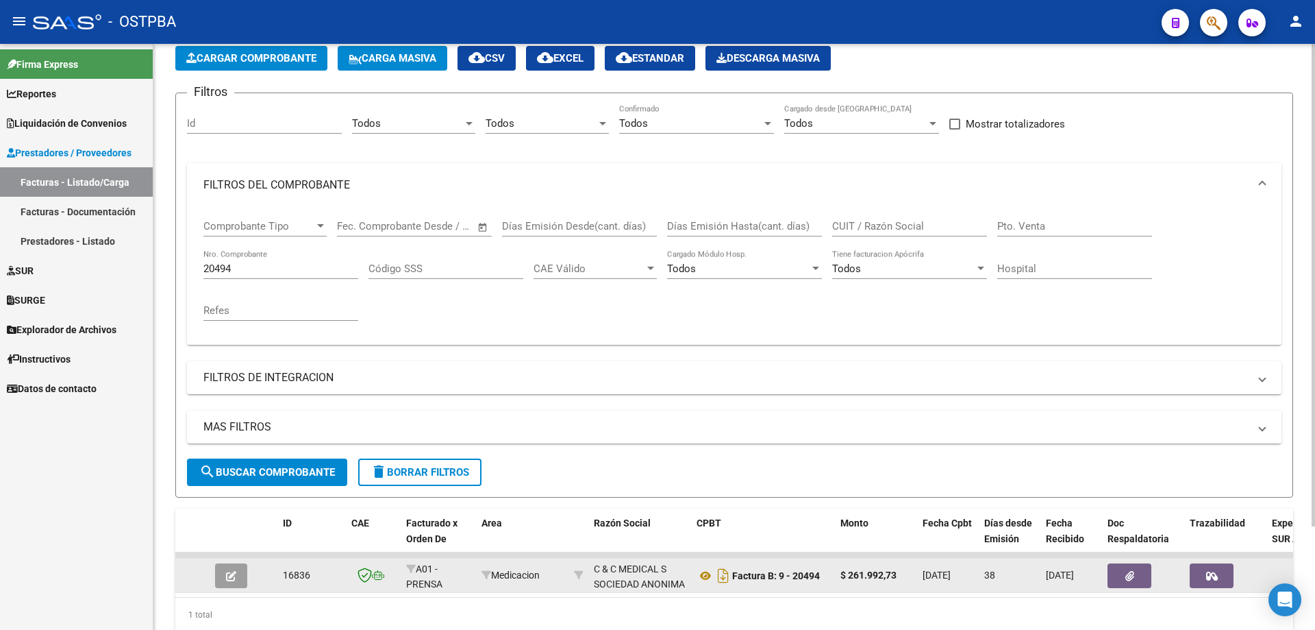
scroll to position [126, 0]
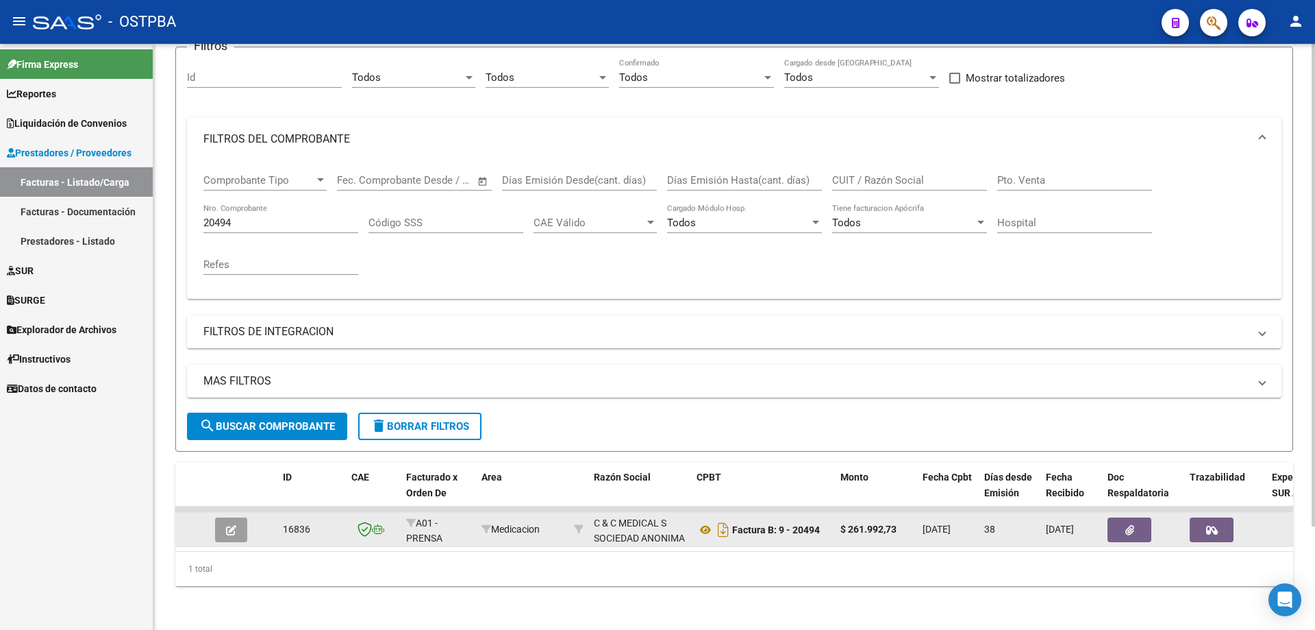
click at [234, 525] on icon "button" at bounding box center [231, 530] width 10 height 10
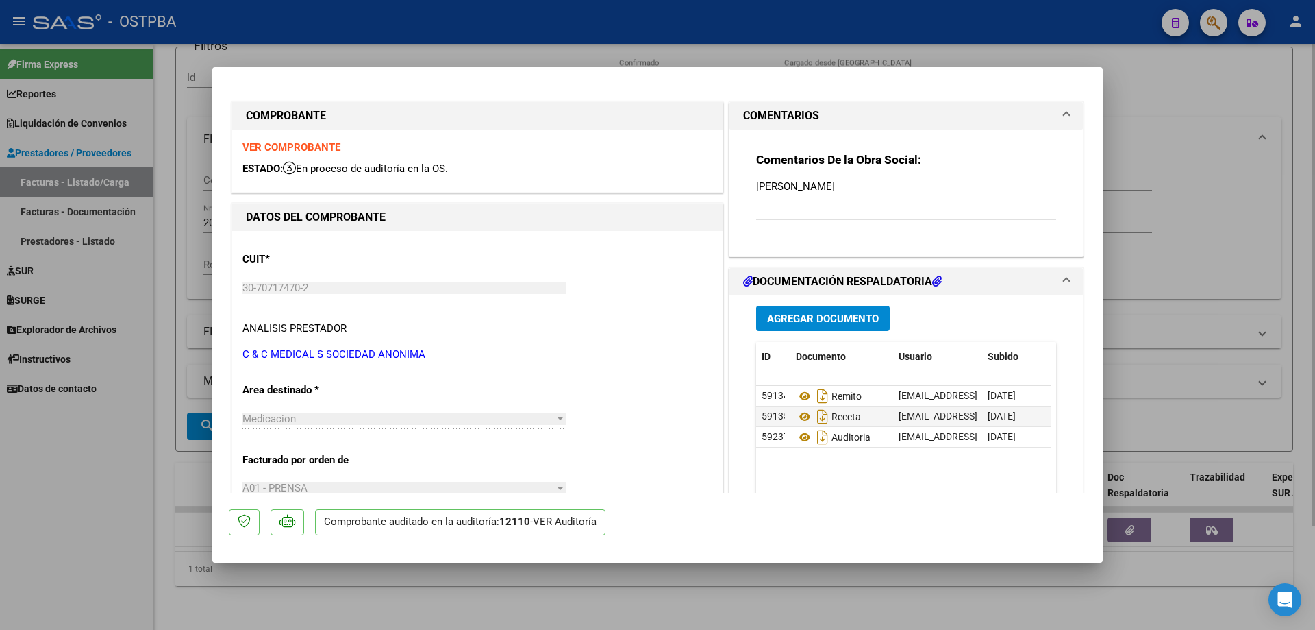
click at [445, 625] on div at bounding box center [657, 315] width 1315 height 630
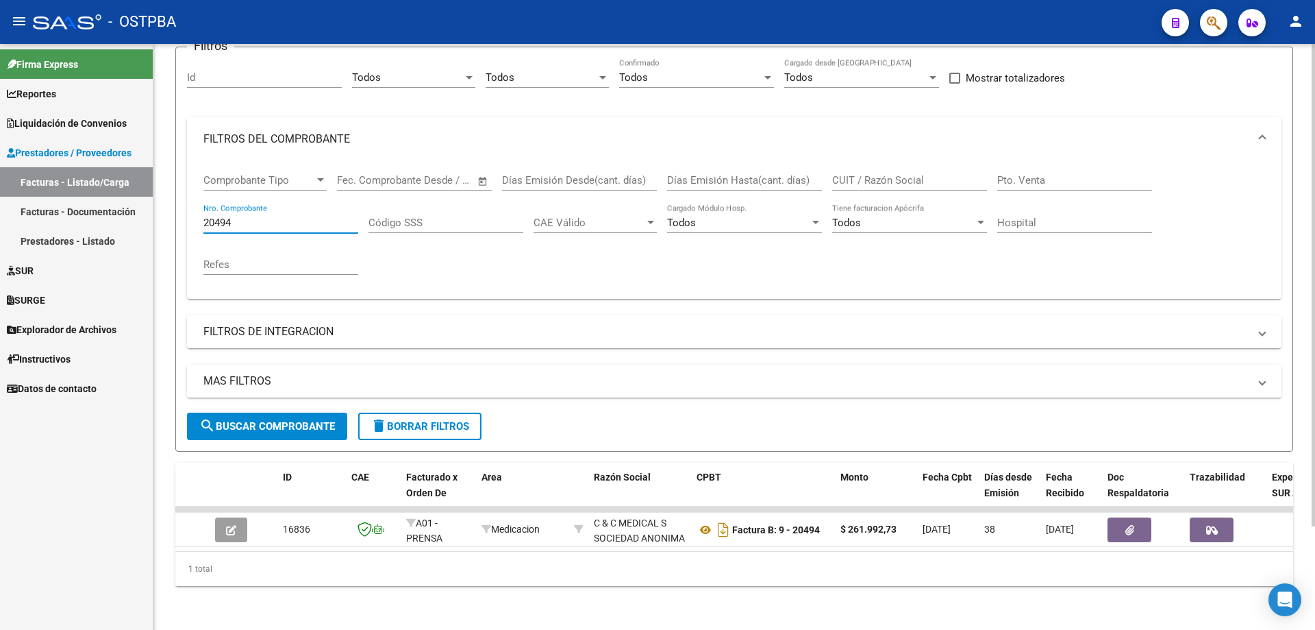
click at [304, 216] on input "20494" at bounding box center [280, 222] width 155 height 12
type input "2"
type input "72706"
click at [239, 420] on span "search Buscar Comprobante" at bounding box center [267, 426] width 136 height 12
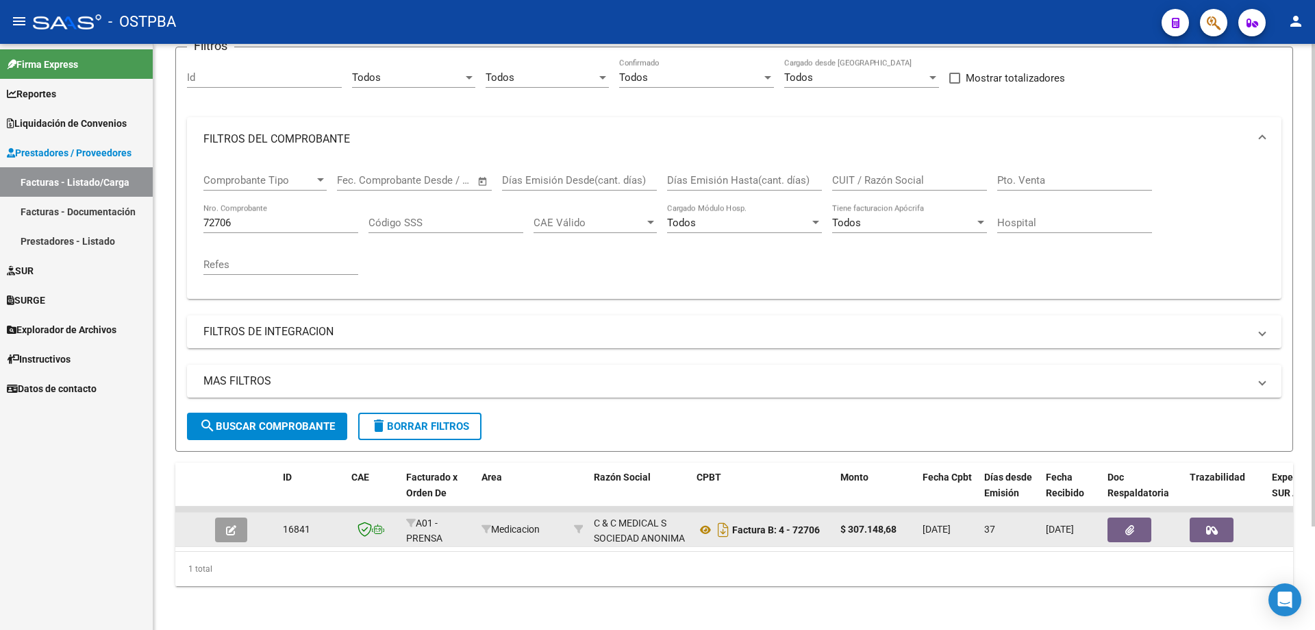
click at [236, 521] on button "button" at bounding box center [231, 529] width 32 height 25
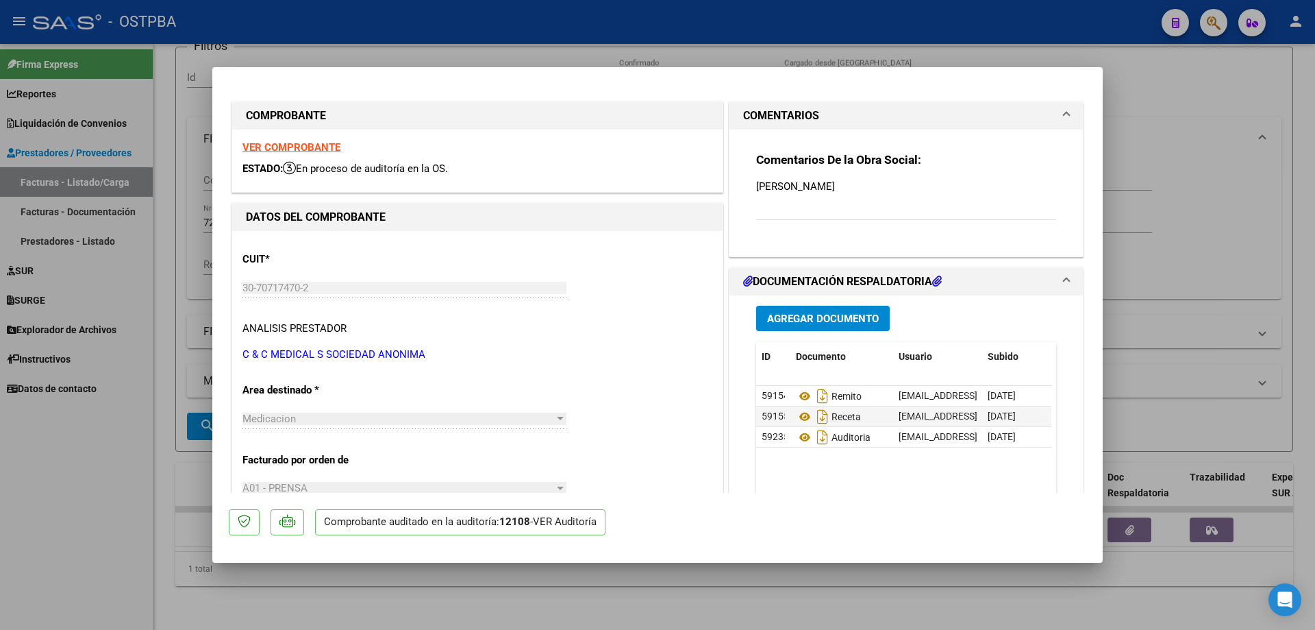
click at [282, 147] on strong "VER COMPROBANTE" at bounding box center [291, 147] width 98 height 12
click at [800, 395] on icon at bounding box center [805, 396] width 18 height 16
click at [796, 415] on icon at bounding box center [805, 416] width 18 height 16
click at [797, 440] on icon at bounding box center [805, 437] width 18 height 16
click at [551, 609] on div at bounding box center [657, 315] width 1315 height 630
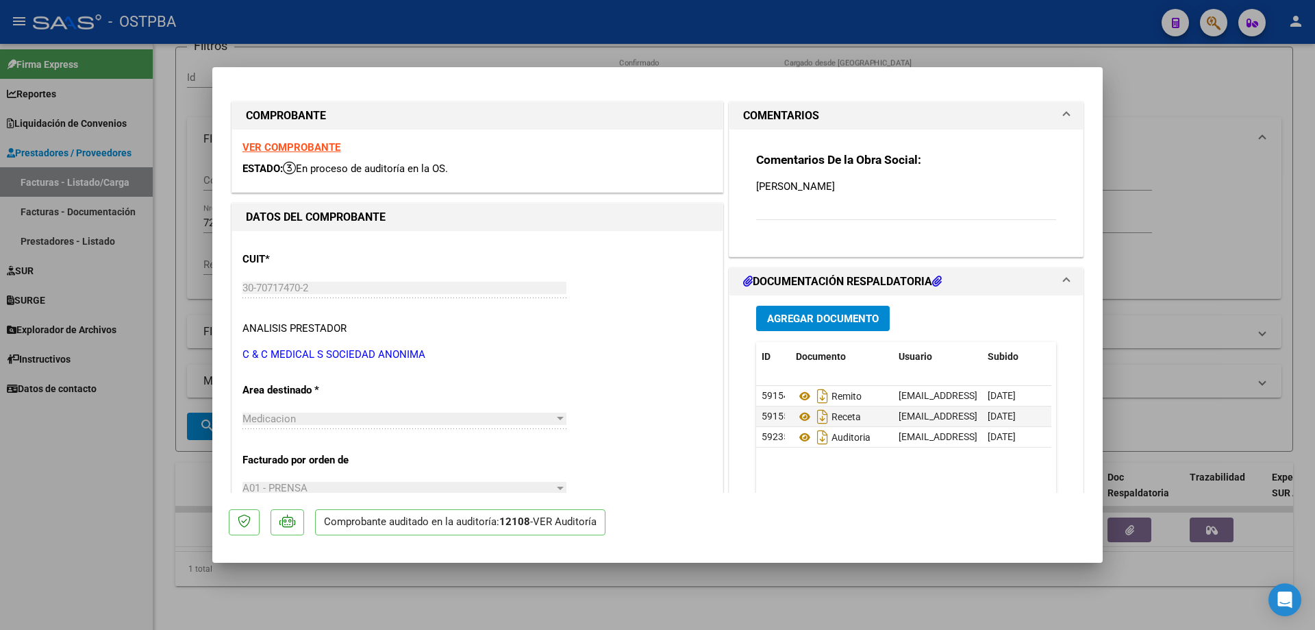
type input "$ 0,00"
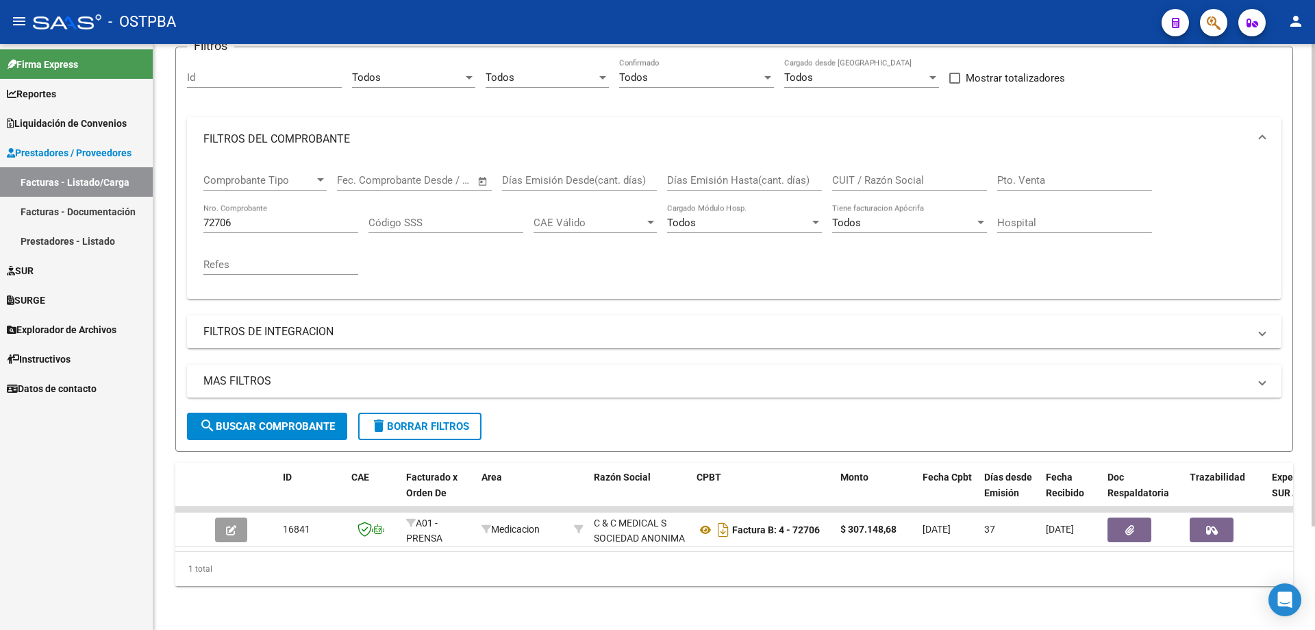
click at [286, 203] on div "72706 Nro. Comprobante" at bounding box center [280, 217] width 155 height 29
type input "72707"
click at [256, 420] on span "search Buscar Comprobante" at bounding box center [267, 426] width 136 height 12
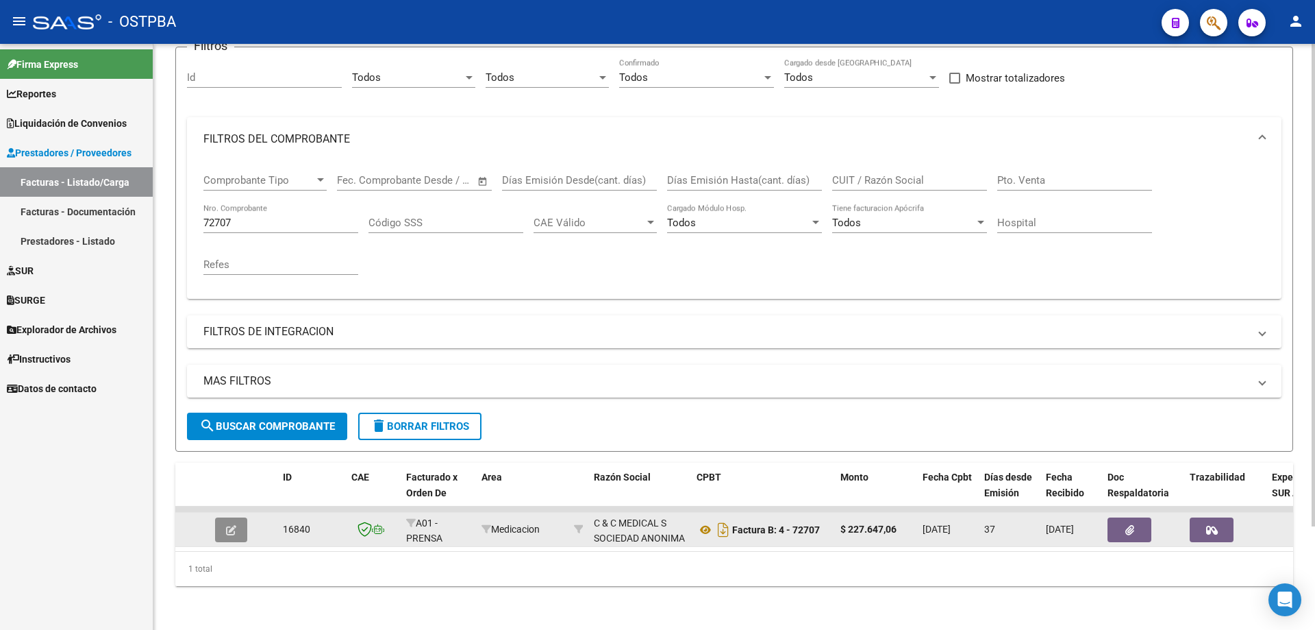
click at [237, 517] on button "button" at bounding box center [231, 529] width 32 height 25
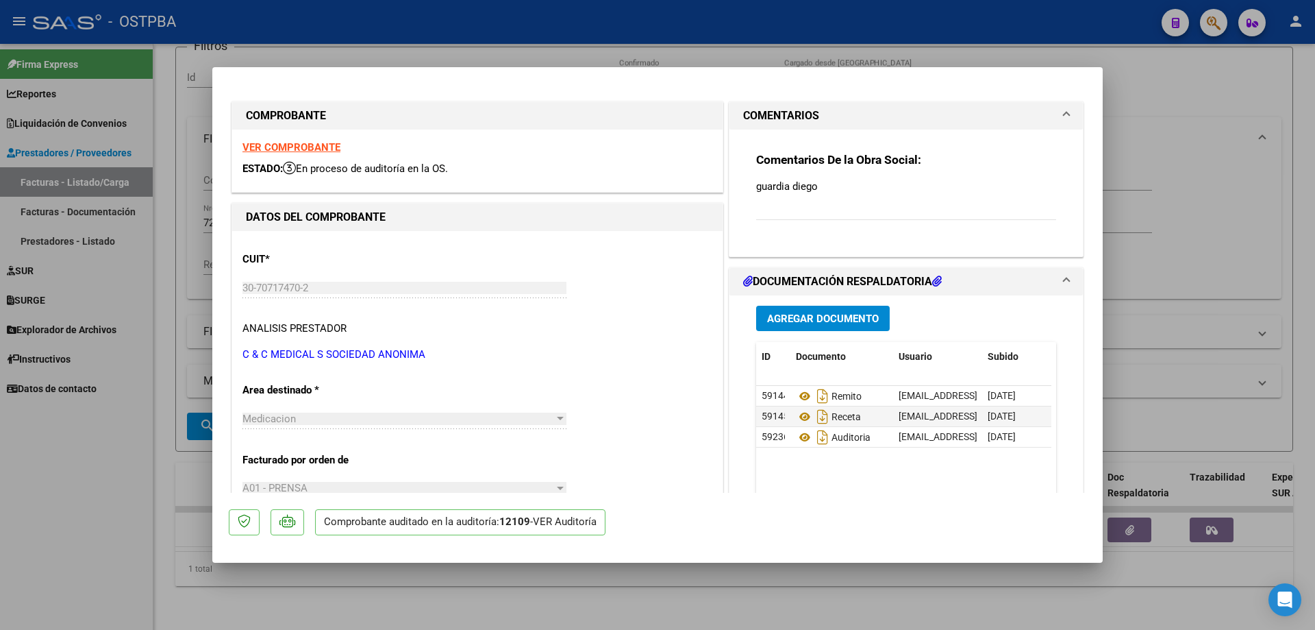
click at [269, 143] on strong "VER COMPROBANTE" at bounding box center [291, 147] width 98 height 12
click at [799, 395] on icon at bounding box center [805, 396] width 18 height 16
click at [801, 414] on icon at bounding box center [805, 416] width 18 height 16
click at [797, 438] on icon at bounding box center [805, 437] width 18 height 16
click at [673, 606] on div at bounding box center [657, 315] width 1315 height 630
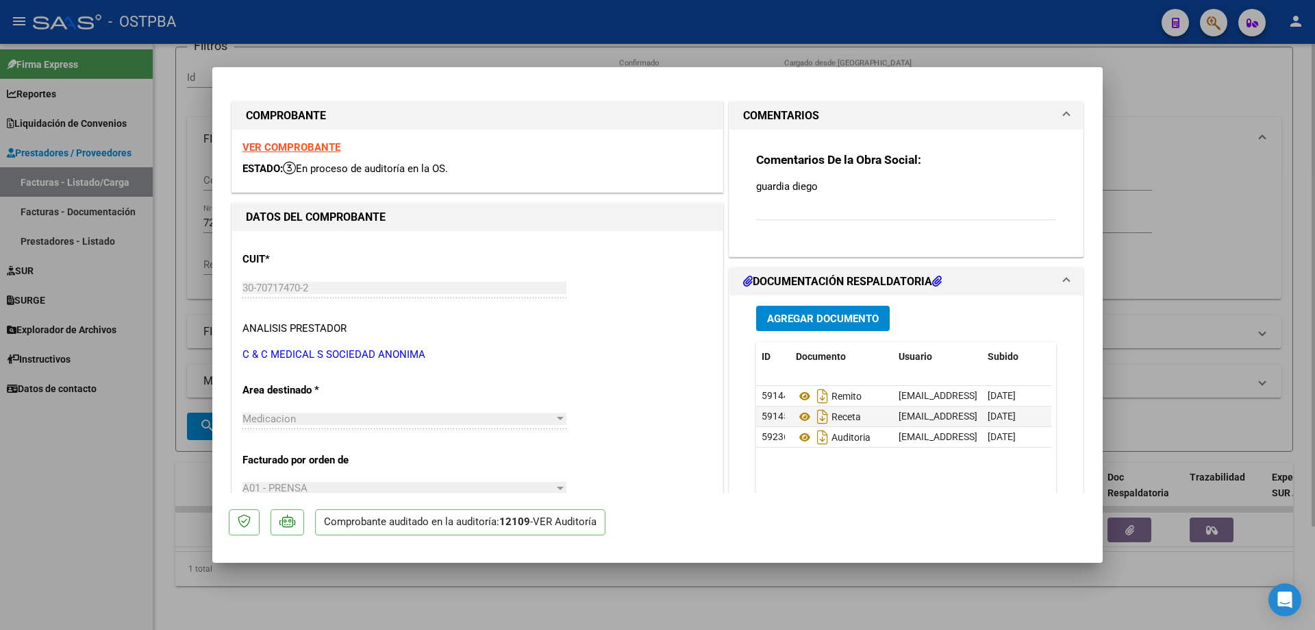
type input "$ 0,00"
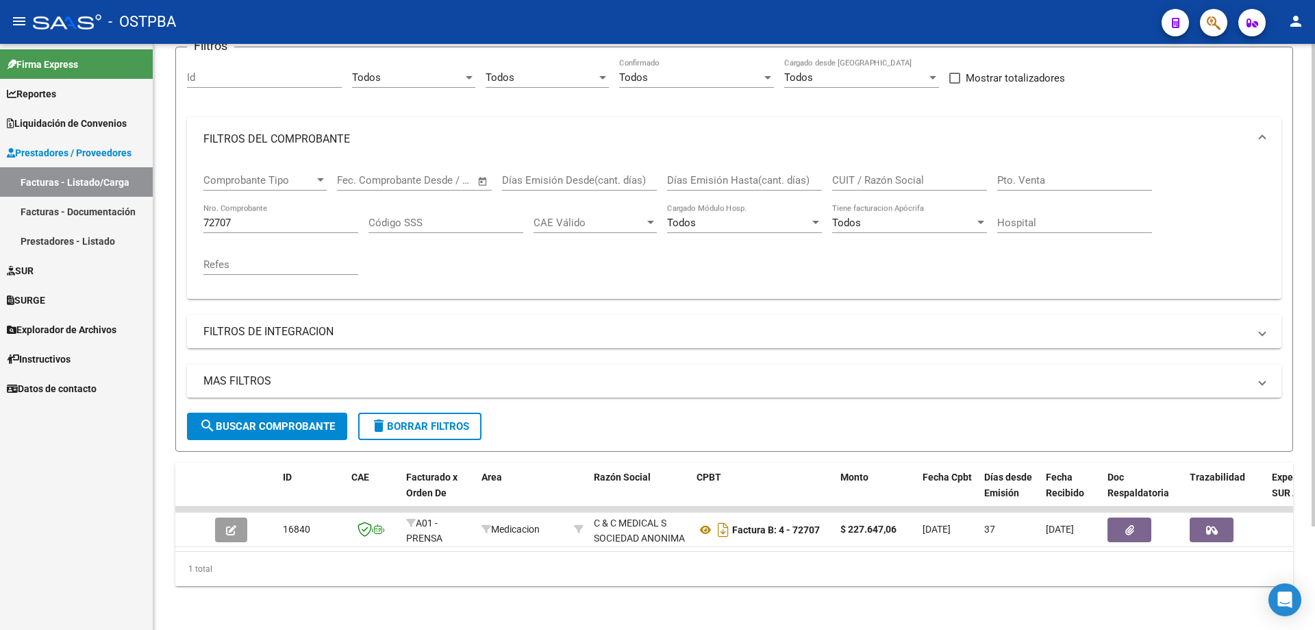
click at [310, 205] on div "72707 Nro. Comprobante" at bounding box center [280, 217] width 155 height 29
type input "72708"
click at [228, 420] on span "search Buscar Comprobante" at bounding box center [267, 426] width 136 height 12
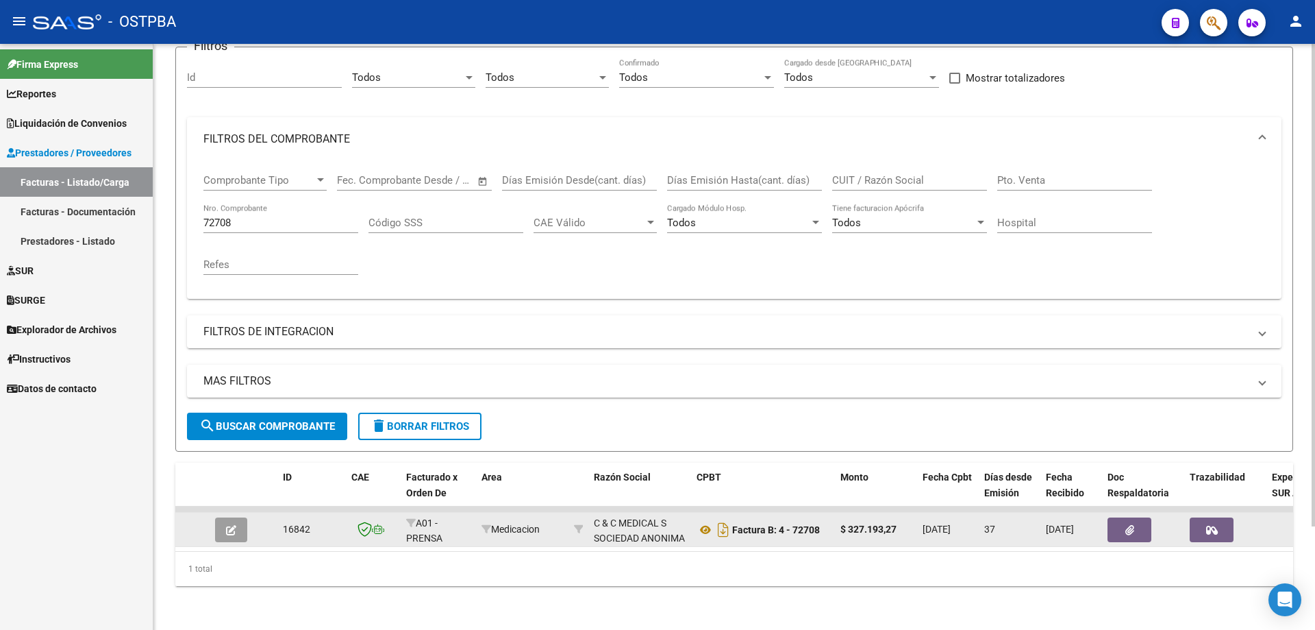
click at [240, 517] on button "button" at bounding box center [231, 529] width 32 height 25
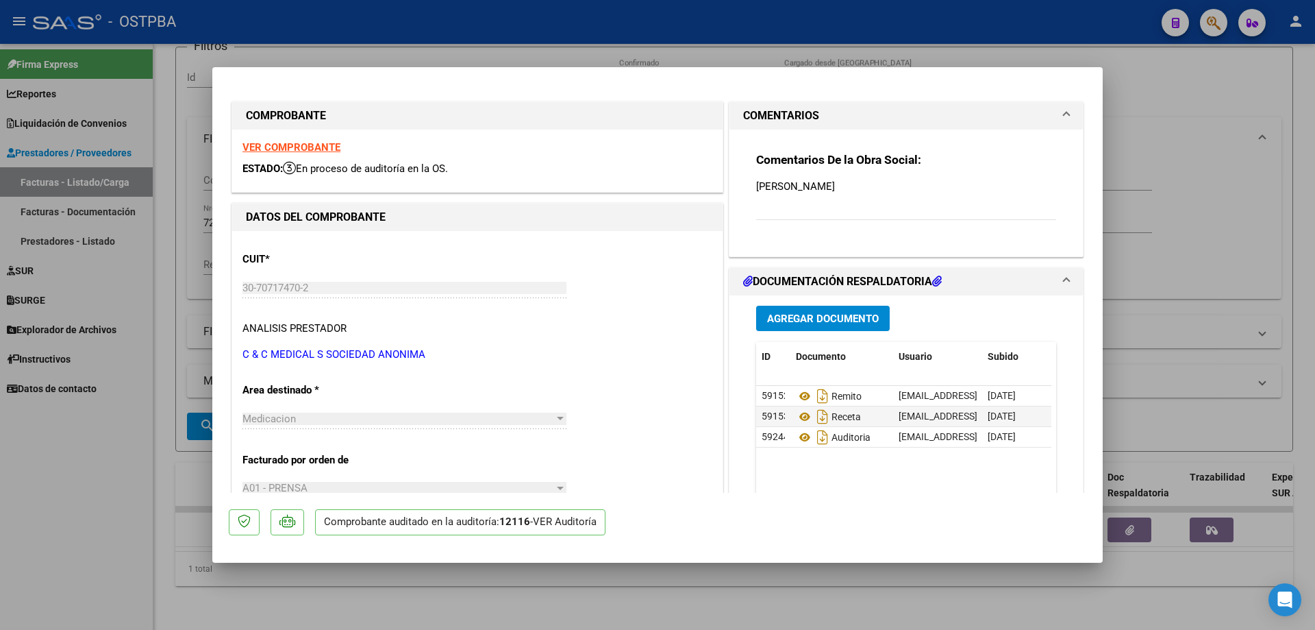
click at [298, 145] on strong "VER COMPROBANTE" at bounding box center [291, 147] width 98 height 12
click at [801, 396] on icon at bounding box center [805, 396] width 18 height 16
click at [796, 415] on icon at bounding box center [805, 416] width 18 height 16
click at [801, 436] on icon at bounding box center [805, 437] width 18 height 16
click at [680, 606] on div at bounding box center [657, 315] width 1315 height 630
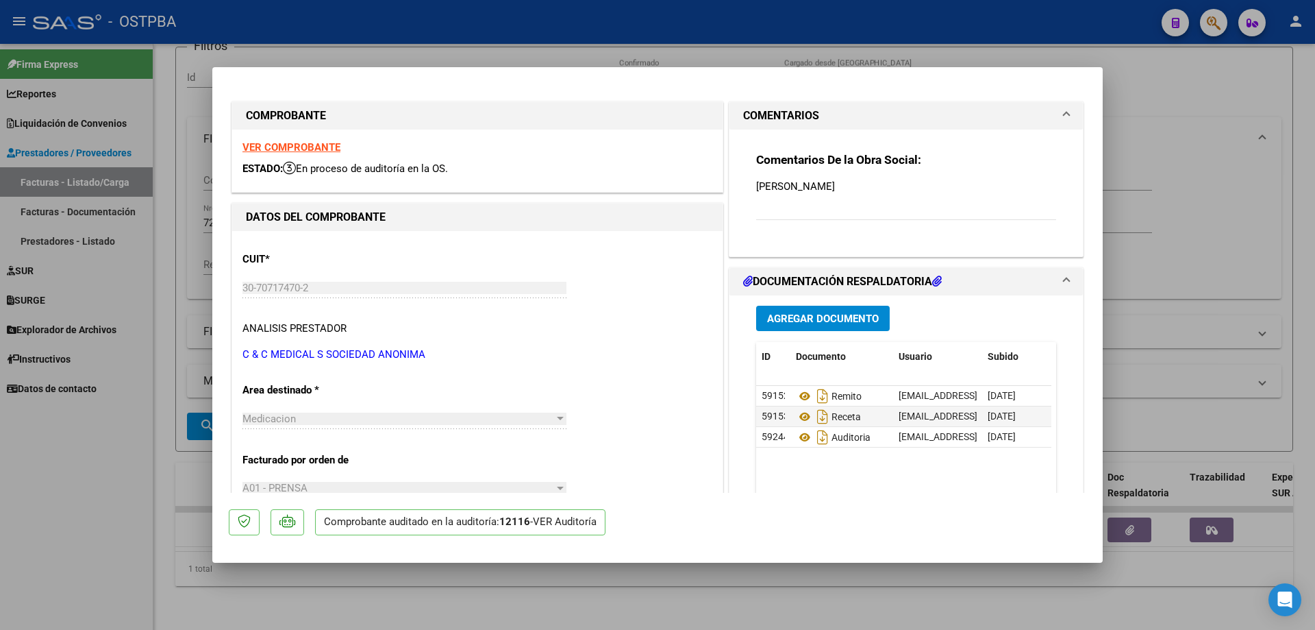
type input "$ 0,00"
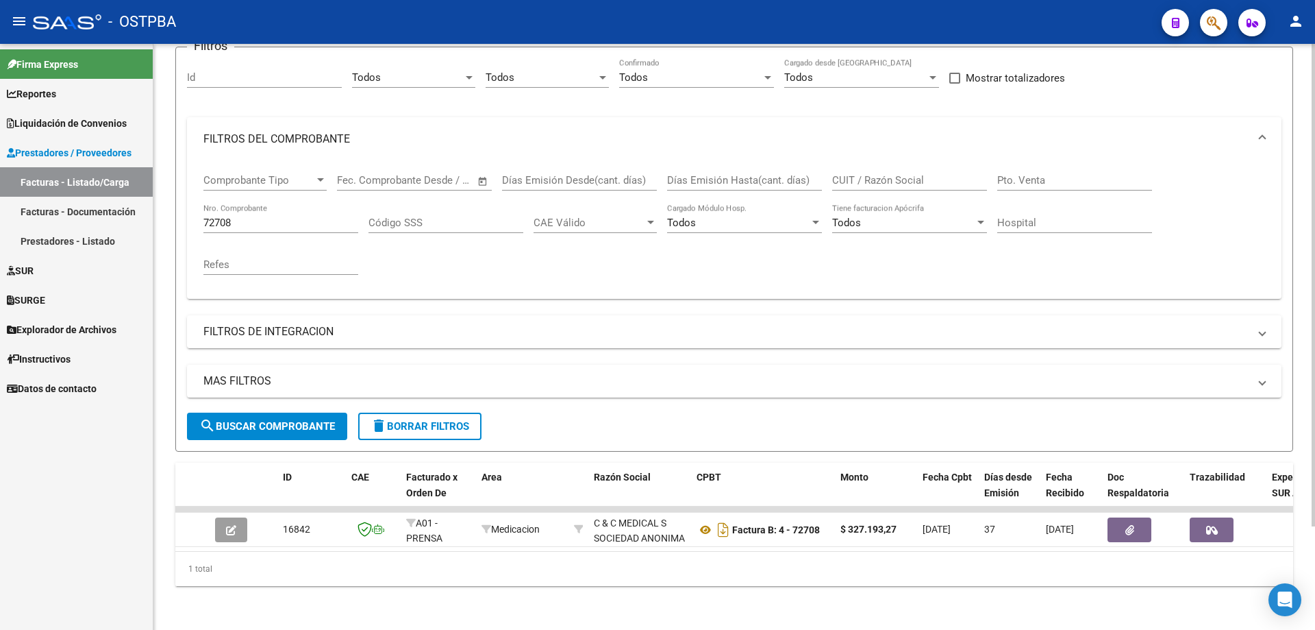
click at [292, 203] on div "72708 Nro. Comprobante" at bounding box center [280, 217] width 155 height 29
type input "72714"
click at [278, 420] on span "search Buscar Comprobante" at bounding box center [267, 426] width 136 height 12
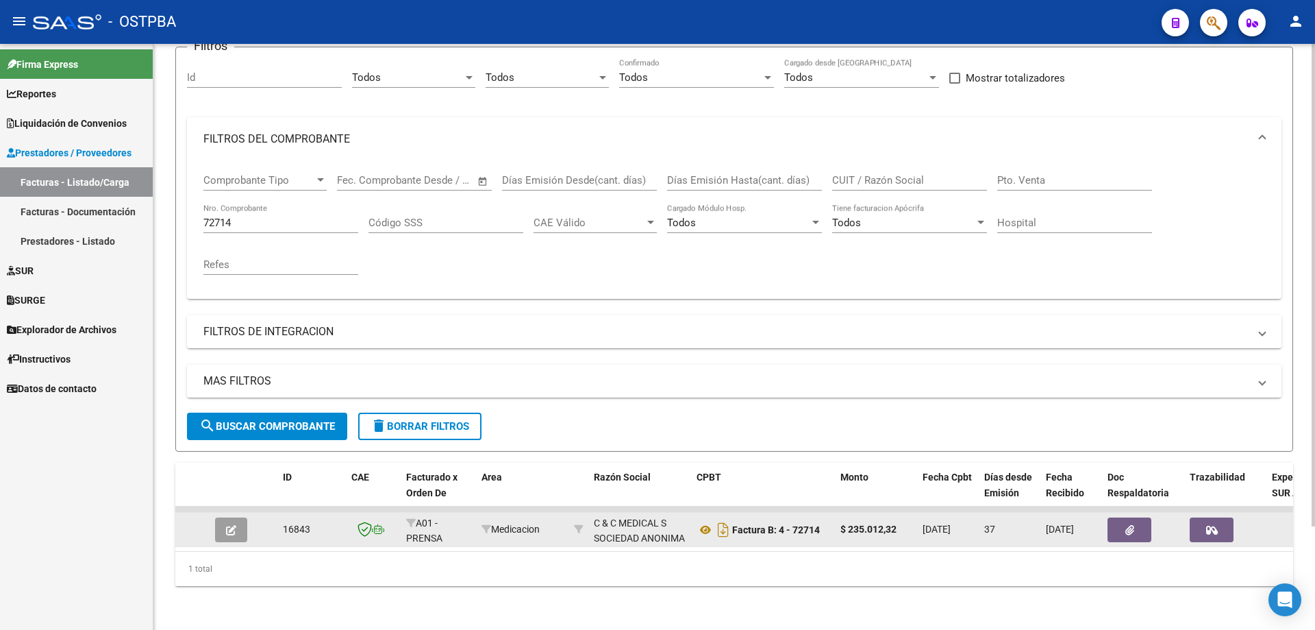
click at [227, 525] on icon "button" at bounding box center [231, 530] width 10 height 10
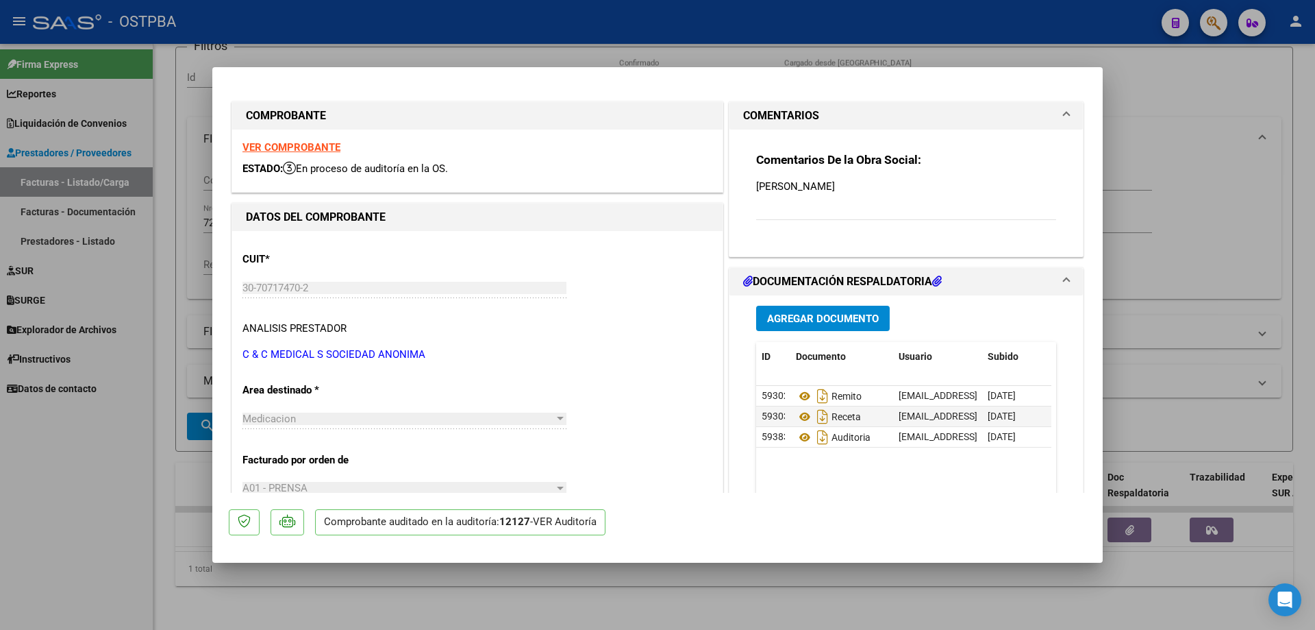
click at [268, 144] on strong "VER COMPROBANTE" at bounding box center [291, 147] width 98 height 12
click at [799, 399] on icon at bounding box center [805, 396] width 18 height 16
click at [797, 417] on icon at bounding box center [805, 416] width 18 height 16
click at [800, 436] on icon at bounding box center [805, 437] width 18 height 16
click at [567, 606] on div at bounding box center [657, 315] width 1315 height 630
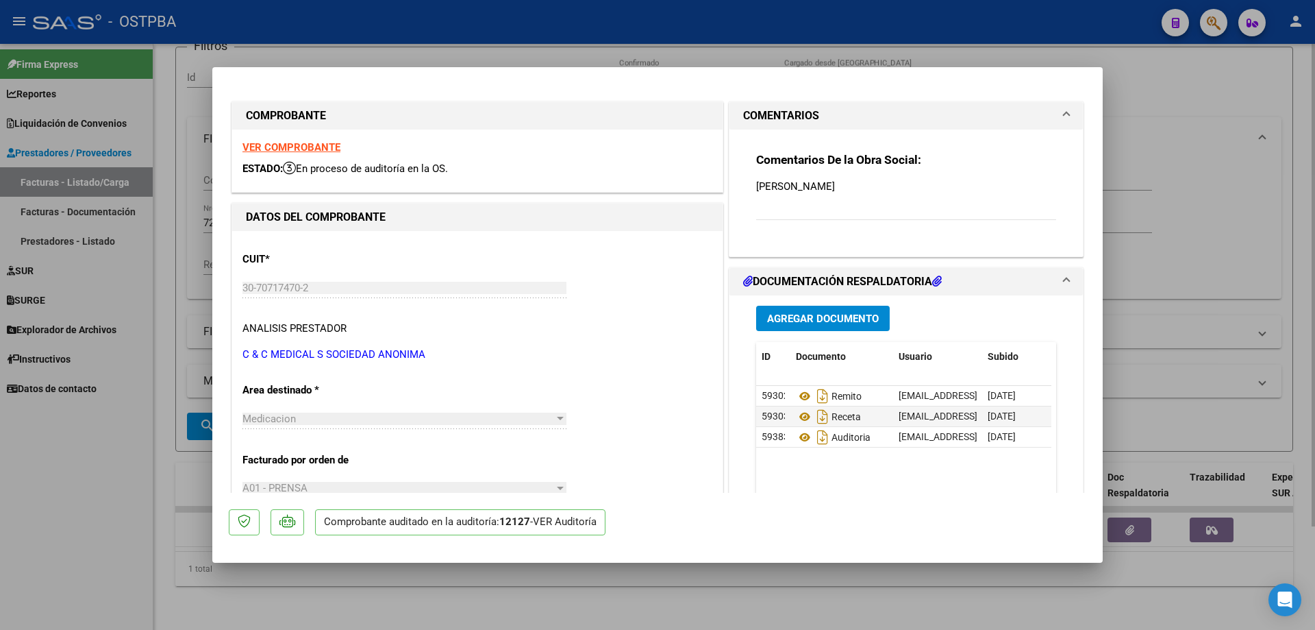
type input "$ 0,00"
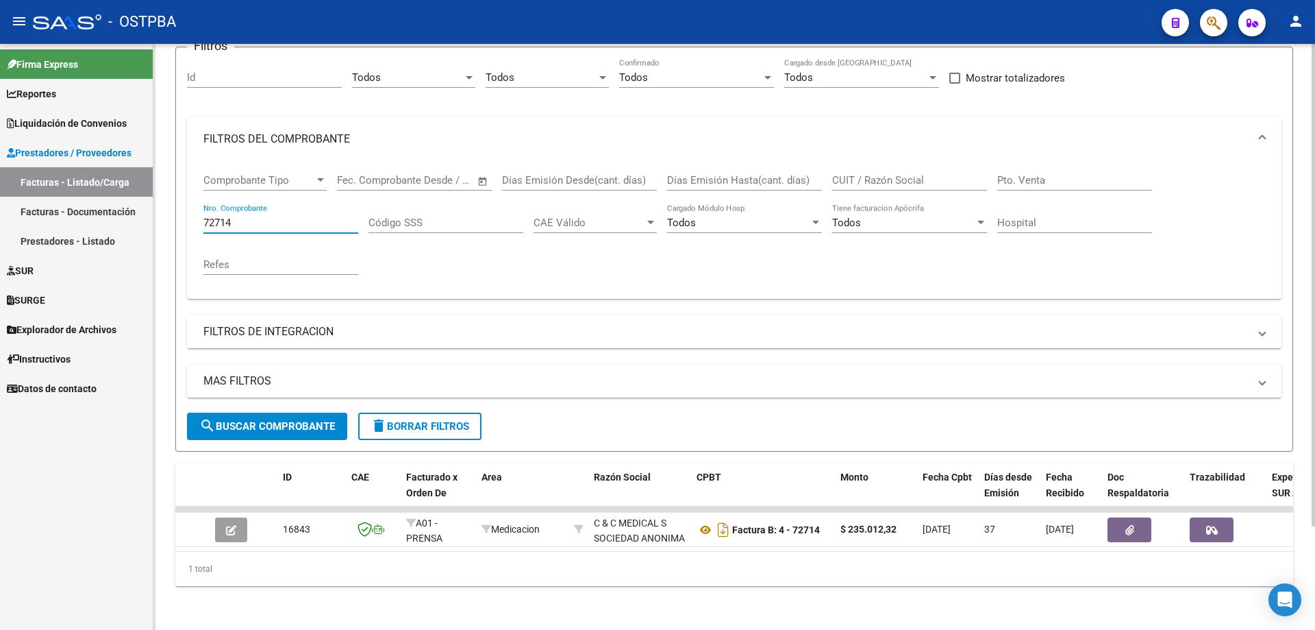
click at [277, 216] on input "72714" at bounding box center [280, 222] width 155 height 12
type input "72705"
click at [258, 420] on span "search Buscar Comprobante" at bounding box center [267, 426] width 136 height 12
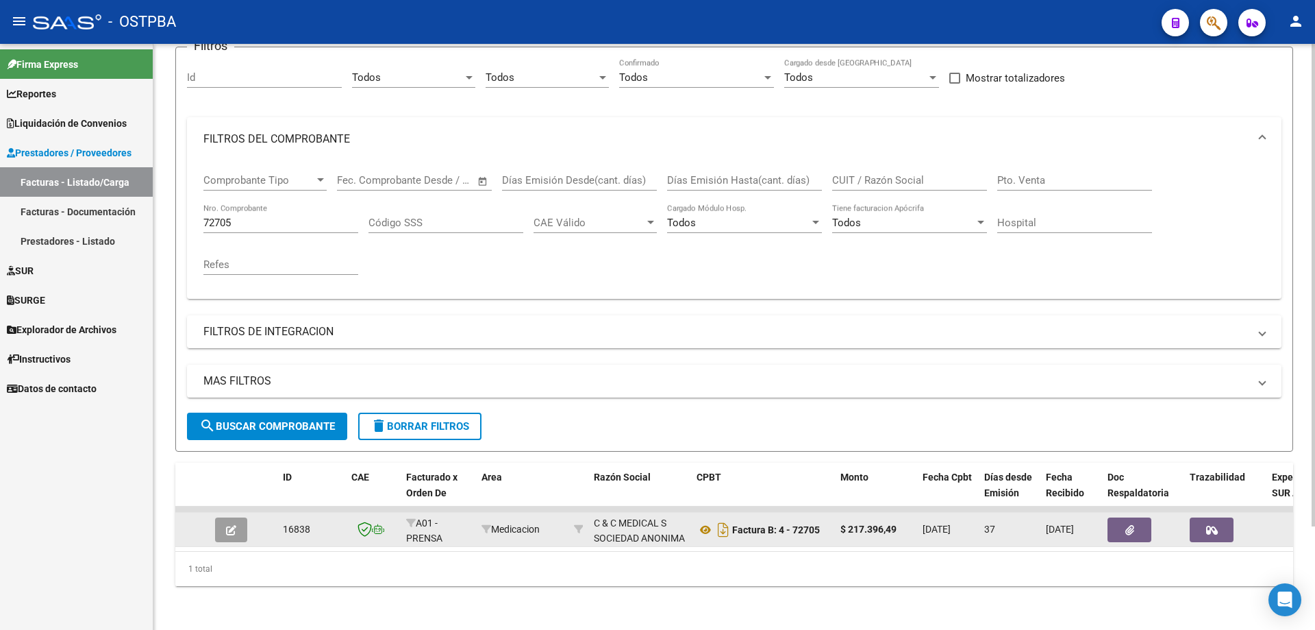
click at [229, 525] on icon "button" at bounding box center [231, 530] width 10 height 10
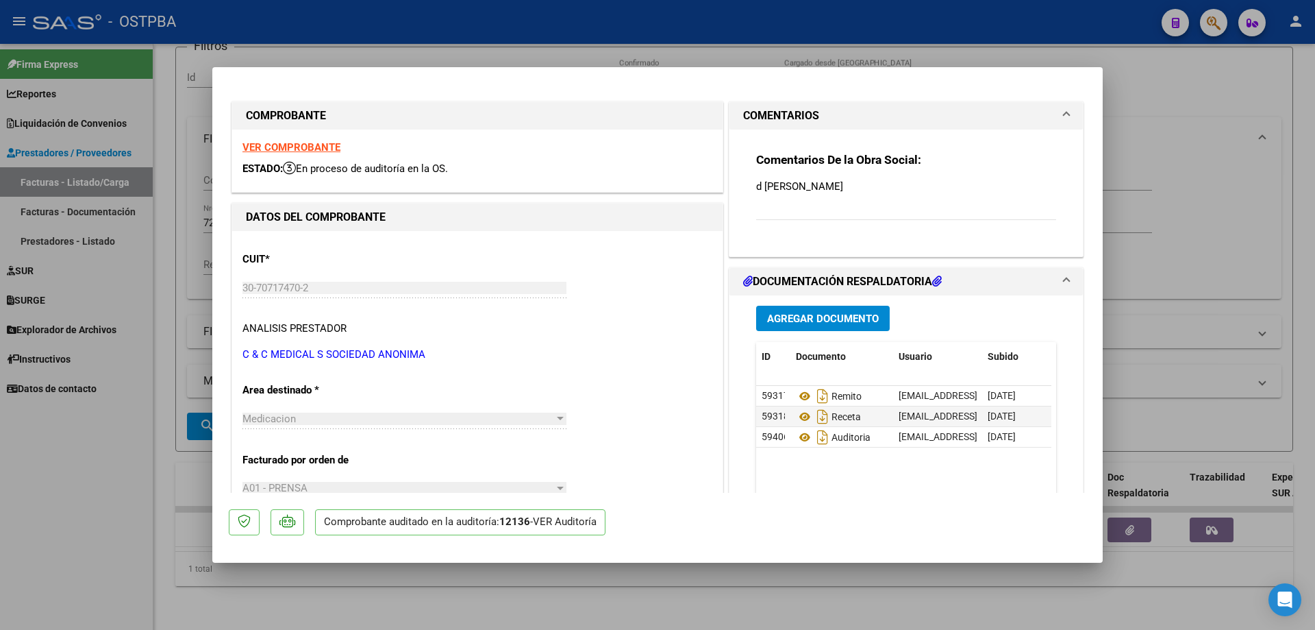
click at [282, 144] on strong "VER COMPROBANTE" at bounding box center [291, 147] width 98 height 12
click at [796, 395] on icon at bounding box center [805, 396] width 18 height 16
click at [796, 414] on icon at bounding box center [805, 416] width 18 height 16
click at [802, 438] on icon at bounding box center [805, 437] width 18 height 16
click at [845, 608] on div at bounding box center [657, 315] width 1315 height 630
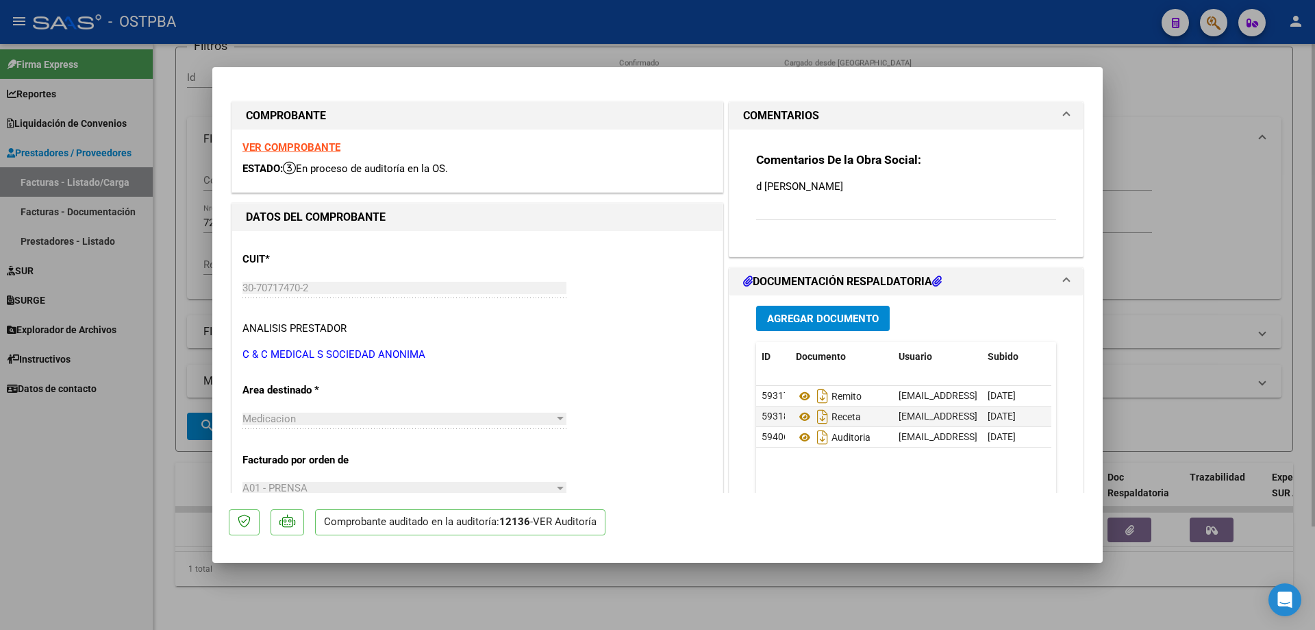
type input "$ 0,00"
